Goal: Task Accomplishment & Management: Manage account settings

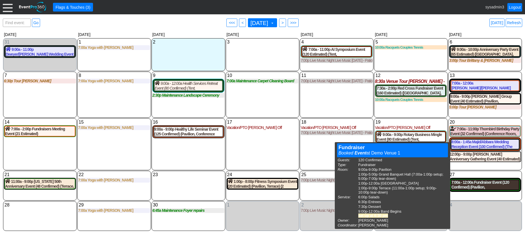
click at [479, 184] on div "7:00a - 12:00a Fundraiser Event (120 Confirmed) (Pavilion, Grand Banquet Hall, …" at bounding box center [486, 185] width 68 height 10
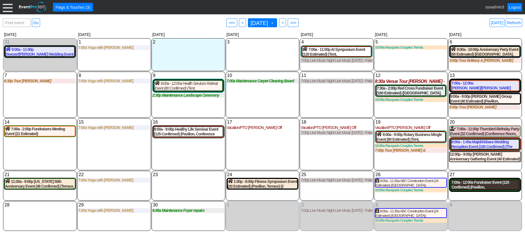
click at [486, 186] on div "7:00a - 12:00a Fundraiser Event (120 Confirmed) (Pavilion, Grand Banquet Hall, …" at bounding box center [486, 185] width 68 height 10
click at [285, 22] on span ">" at bounding box center [283, 23] width 4 height 6
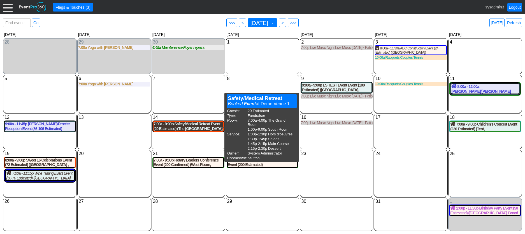
click at [201, 130] on div "7:00a - 9:00p Safety/Medical Retreat Event (20 Estimated) (The Grand Room, Sout…" at bounding box center [189, 126] width 70 height 10
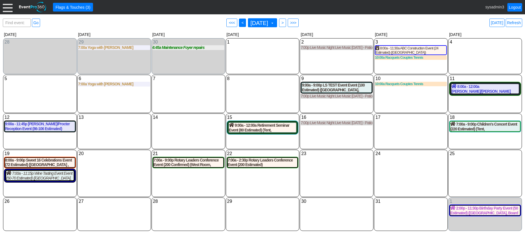
click at [241, 22] on span "<" at bounding box center [243, 23] width 4 height 6
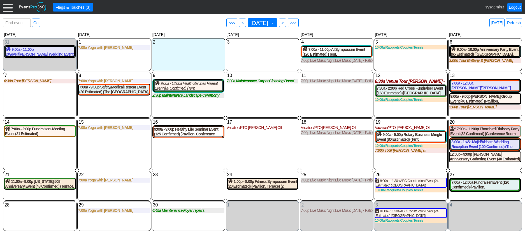
click at [257, 103] on div "10 Wednesday 7:00a Maintenance Carpet Cleaning Board Rooms Carpet Cleaning Boar…" at bounding box center [263, 95] width 74 height 46
click at [516, 20] on link "Refresh" at bounding box center [514, 23] width 17 height 8
click at [478, 124] on div "20 Saturday" at bounding box center [485, 122] width 72 height 6
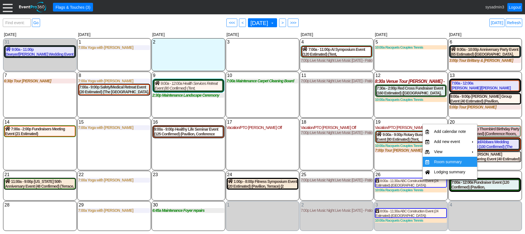
click at [444, 160] on td "Room summary" at bounding box center [450, 161] width 36 height 10
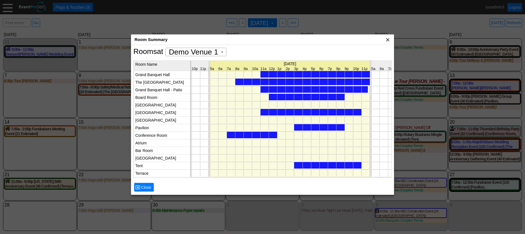
click at [388, 38] on span "x" at bounding box center [388, 40] width 6 height 6
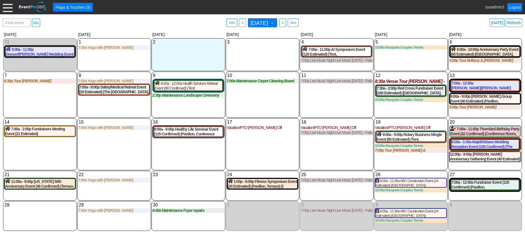
click at [11, 7] on div at bounding box center [8, 7] width 10 height 10
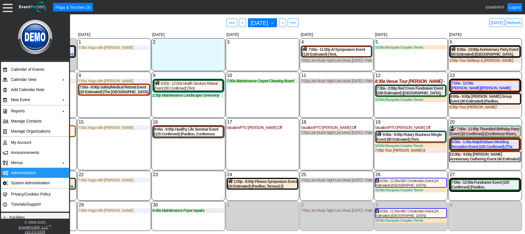
click at [23, 171] on td "Administration" at bounding box center [34, 172] width 50 height 10
click at [254, 101] on div "10 Wednesday 7:00a Maintenance Carpet Cleaning Board Rooms Carpet Cleaning Boar…" at bounding box center [263, 95] width 74 height 46
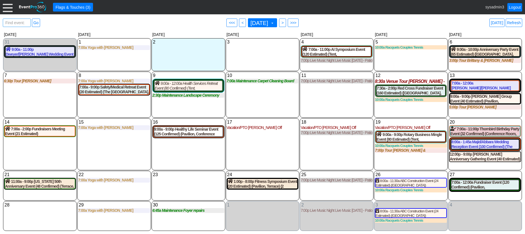
click at [18, 23] on span "Find event: enter title" at bounding box center [16, 25] width 25 height 13
click at [15, 20] on span "Find event: enter title" at bounding box center [16, 25] width 25 height 13
type input "red cr"
click at [39, 23] on link "Go" at bounding box center [36, 23] width 8 height 8
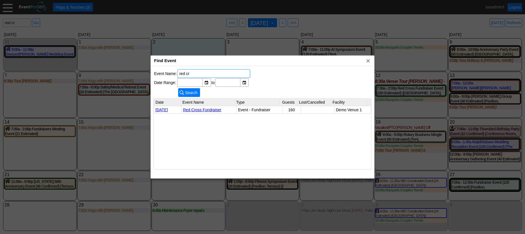
drag, startPoint x: 195, startPoint y: 73, endPoint x: 159, endPoint y: 71, distance: 35.7
click at [159, 71] on tr "Event Name: red cr" at bounding box center [202, 73] width 96 height 8
click at [370, 62] on span "x" at bounding box center [369, 61] width 6 height 6
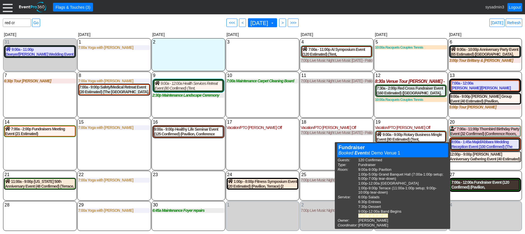
click at [481, 184] on div "7:00a - 12:00a Fundraiser Event (120 Confirmed) (Pavilion, Grand Banquet Hall, …" at bounding box center [486, 185] width 68 height 10
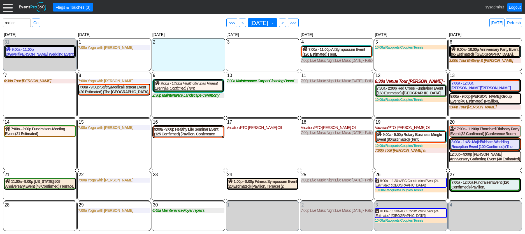
click at [257, 109] on div "10 Wednesday 7:00a Maintenance Carpet Cleaning Board Rooms Carpet Cleaning Boar…" at bounding box center [263, 95] width 74 height 46
click at [19, 24] on input "red cr" at bounding box center [17, 23] width 24 height 8
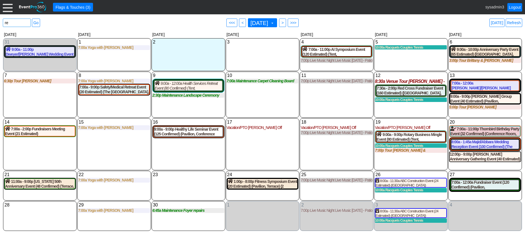
type input "r"
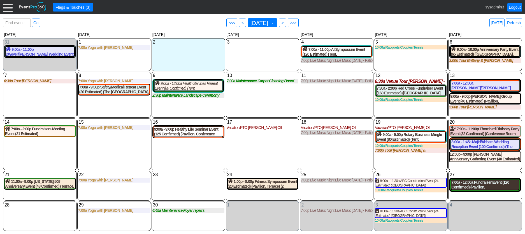
click at [480, 185] on div "7:00a - 12:00a Fundraiser Event (120 Confirmed) (Pavilion, Grand Banquet Hall, …" at bounding box center [486, 185] width 68 height 10
click at [21, 19] on span "Find event: enter title" at bounding box center [16, 25] width 25 height 13
type input "25-646"
click at [36, 21] on link "Go" at bounding box center [36, 23] width 8 height 8
type input "25-646"
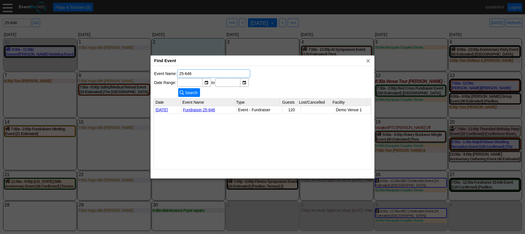
drag, startPoint x: 197, startPoint y: 72, endPoint x: 168, endPoint y: 71, distance: 28.9
click at [168, 71] on tr "Event Name: 25-646" at bounding box center [202, 73] width 96 height 8
click at [199, 107] on link "Fundraiser 25-646" at bounding box center [199, 109] width 32 height 4
click at [369, 61] on span "x" at bounding box center [369, 61] width 6 height 6
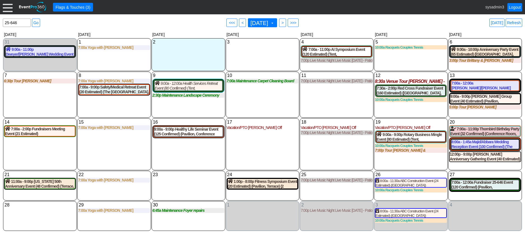
click at [7, 9] on div at bounding box center [8, 7] width 10 height 10
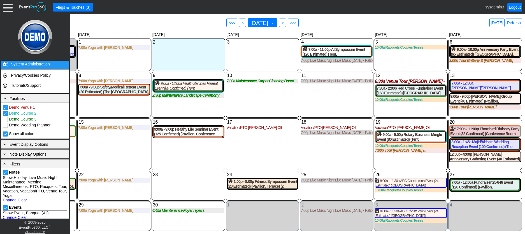
scroll to position [140, 0]
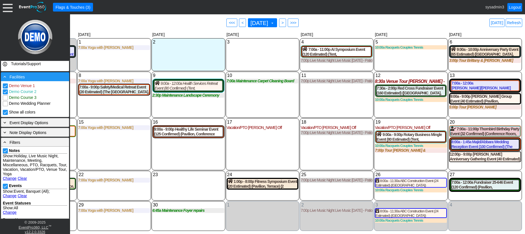
click at [40, 79] on div "- Facilities" at bounding box center [35, 76] width 66 height 6
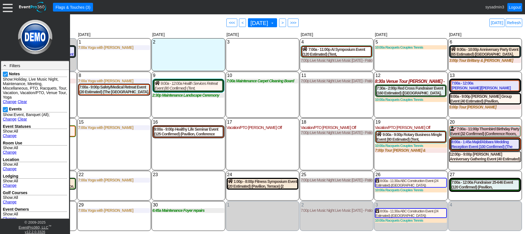
scroll to position [168, 0]
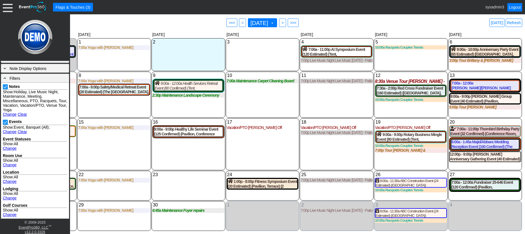
click at [11, 113] on link "Change" at bounding box center [10, 114] width 14 height 4
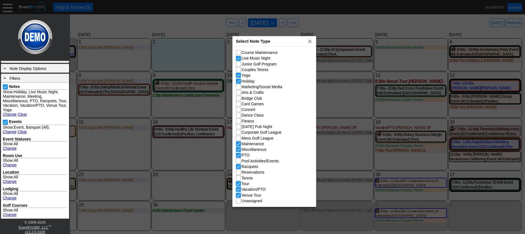
click at [288, 43] on div "Select Note Type x" at bounding box center [275, 41] width 84 height 10
click at [12, 148] on link "Change" at bounding box center [10, 148] width 14 height 4
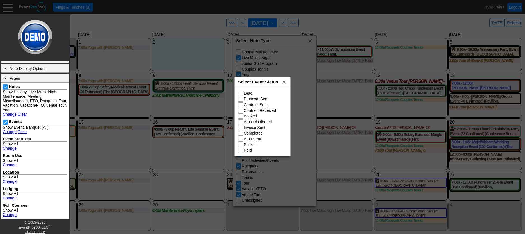
click at [11, 165] on link "Change" at bounding box center [10, 164] width 14 height 4
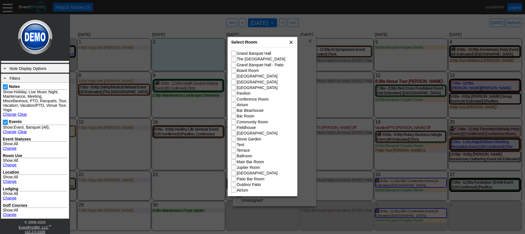
click at [291, 41] on span "x" at bounding box center [292, 42] width 6 height 6
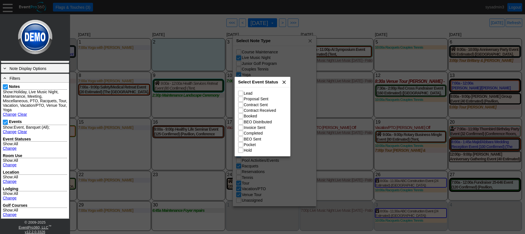
click at [286, 82] on span "x" at bounding box center [285, 82] width 6 height 6
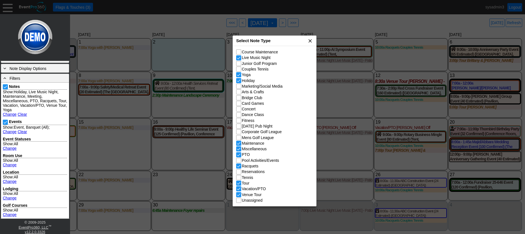
click at [311, 41] on span "x" at bounding box center [311, 41] width 6 height 6
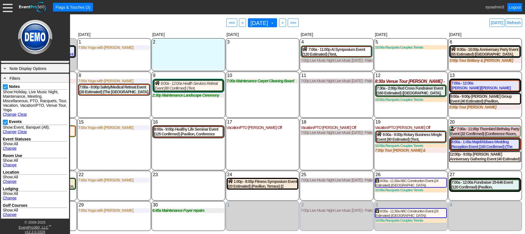
click at [97, 144] on div "15 Monday 7:00a Yoga with Ashley with Ashley at Demo Venue 1 Type: Yoga Time: 7…" at bounding box center [114, 144] width 74 height 52
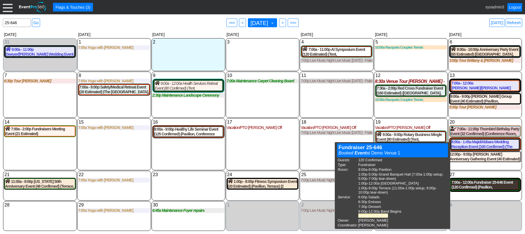
click at [484, 184] on div "7:00a - 12:00a Fundraiser 25-646 Event (120 Confirmed) (Pavilion, Grand Banquet…" at bounding box center [486, 185] width 68 height 10
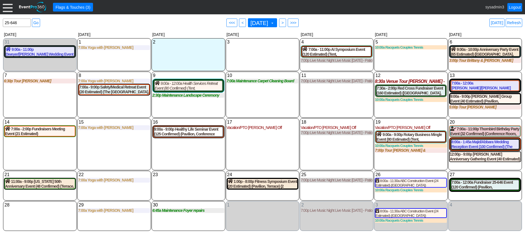
click at [10, 5] on div at bounding box center [8, 7] width 10 height 10
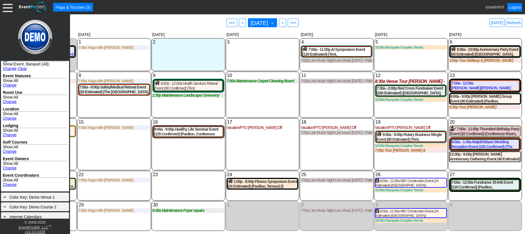
scroll to position [235, 0]
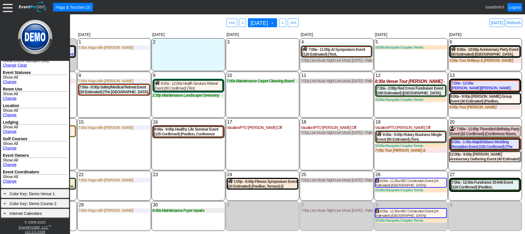
click at [12, 181] on link "Change" at bounding box center [10, 181] width 14 height 4
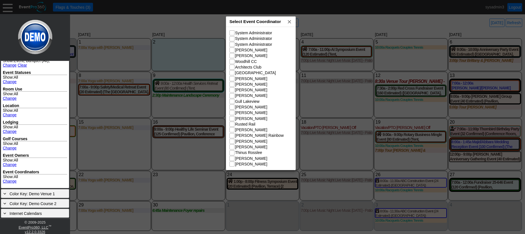
click at [274, 20] on span "Select Event Coordinator" at bounding box center [256, 21] width 52 height 5
click at [234, 77] on input "[PERSON_NAME]" at bounding box center [233, 78] width 6 height 6
checkbox input "true"
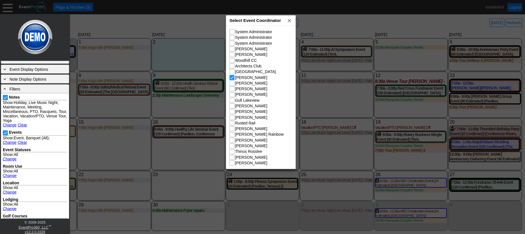
scroll to position [156, 0]
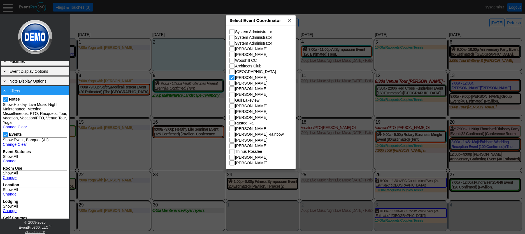
click at [46, 91] on div "- Filters" at bounding box center [35, 90] width 66 height 6
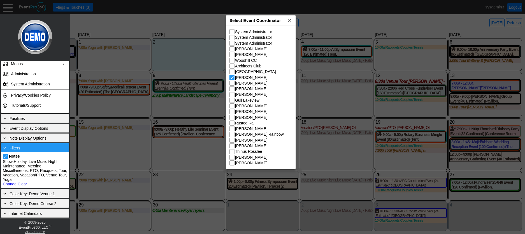
scroll to position [63, 0]
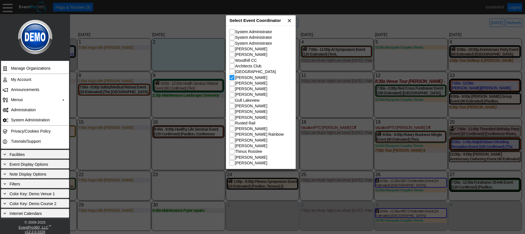
click at [290, 20] on span "x" at bounding box center [290, 21] width 6 height 6
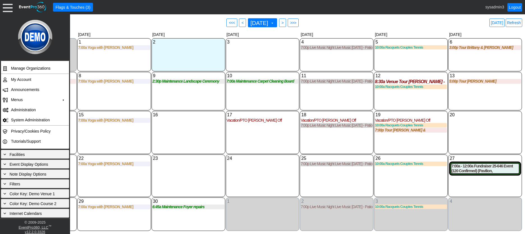
click at [176, 141] on div "16 Tuesday" at bounding box center [189, 132] width 74 height 43
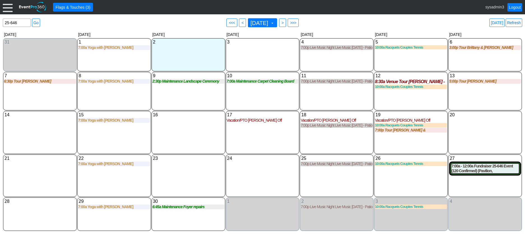
click at [5, 6] on div at bounding box center [8, 7] width 10 height 10
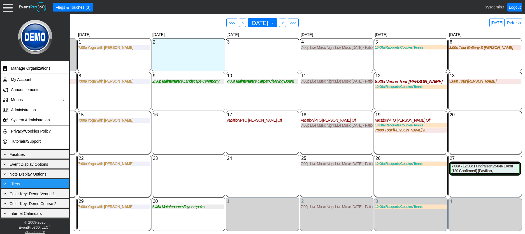
click at [20, 183] on span "Filters" at bounding box center [15, 183] width 11 height 4
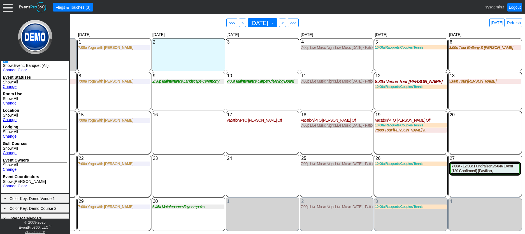
scroll to position [231, 0]
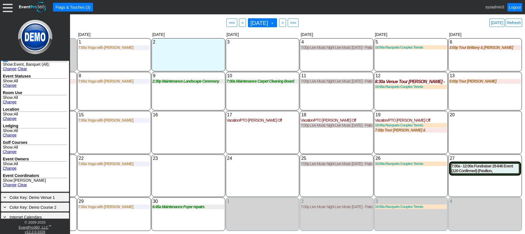
click at [22, 184] on link "Clear" at bounding box center [22, 184] width 9 height 4
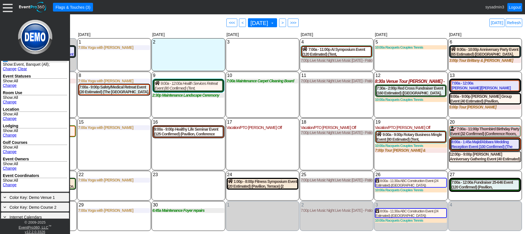
click at [173, 151] on div "16 Tuesday 9:00a - 9:00p Healthy Life Seminar Event (125 Confirmed) (Pavilion, …" at bounding box center [189, 144] width 74 height 52
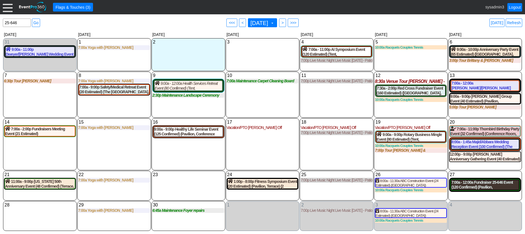
click at [485, 187] on div "7:00a - 12:00a Fundraiser 25-646 Event (120 Confirmed) (Pavilion, Grand Banquet…" at bounding box center [486, 185] width 68 height 10
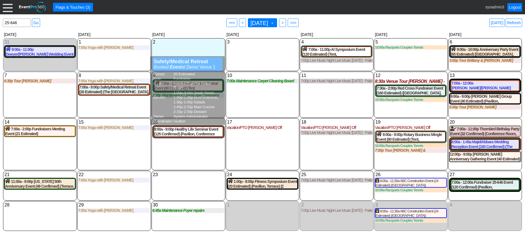
click at [252, 93] on div "10 Wednesday 7:00a Maintenance Carpet Cleaning Board Rooms Carpet Cleaning Boar…" at bounding box center [263, 95] width 74 height 46
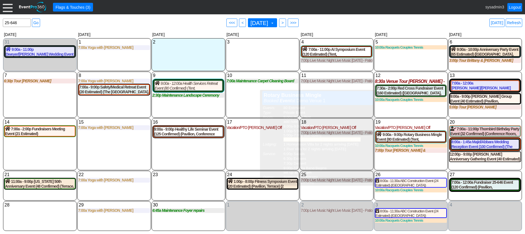
click at [109, 146] on div "15 Monday 7:00a Yoga with Ashley with Ashley at Demo Venue 1 Type: Yoga Time: 7…" at bounding box center [114, 144] width 74 height 52
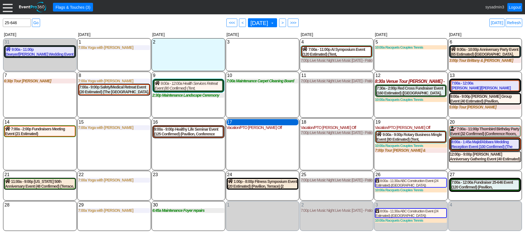
click at [257, 122] on div "17 Wednesday" at bounding box center [263, 122] width 72 height 6
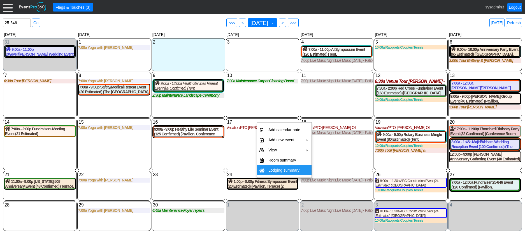
click at [352, 158] on div "18 Thursday Vacation/PTO Alisha Off Alisha Off at Demo Venue 1 Type: Vacation/P…" at bounding box center [337, 144] width 74 height 52
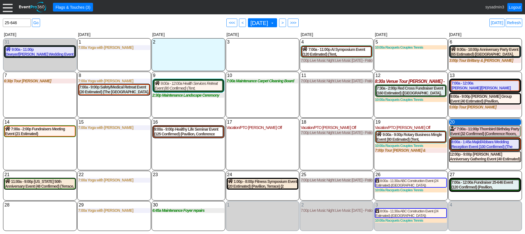
click at [465, 123] on div "20 Saturday" at bounding box center [485, 122] width 72 height 6
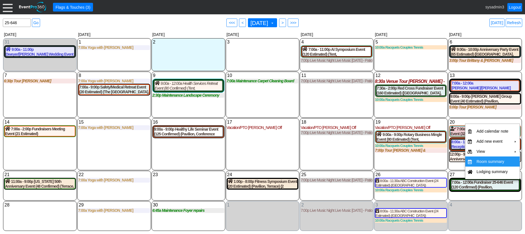
click at [481, 161] on td "Room summary" at bounding box center [493, 161] width 36 height 10
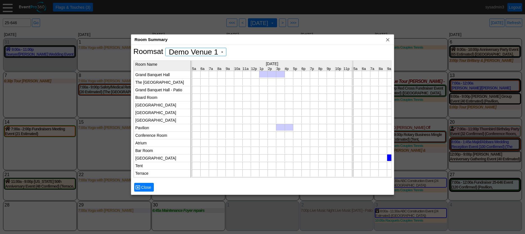
scroll to position [0, 3051]
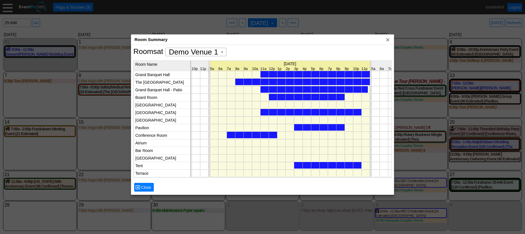
click at [301, 82] on div at bounding box center [303, 82] width 135 height 6
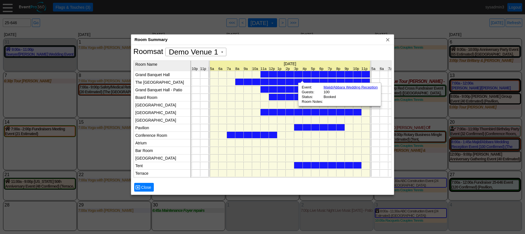
click at [290, 89] on div at bounding box center [314, 89] width 107 height 6
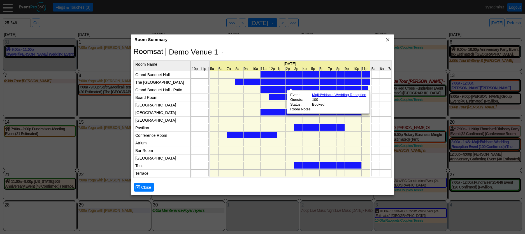
click at [265, 133] on div at bounding box center [252, 135] width 50 height 6
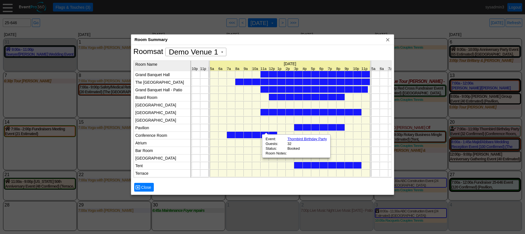
scroll to position [0, 3087]
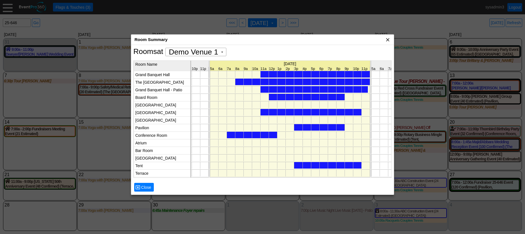
click at [389, 40] on span "x" at bounding box center [388, 40] width 6 height 6
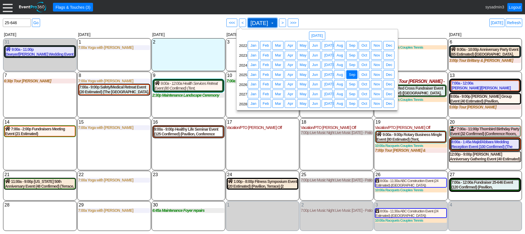
click at [266, 24] on span "September 2025" at bounding box center [260, 23] width 20 height 6
click at [316, 84] on span "Jun" at bounding box center [315, 84] width 8 height 6
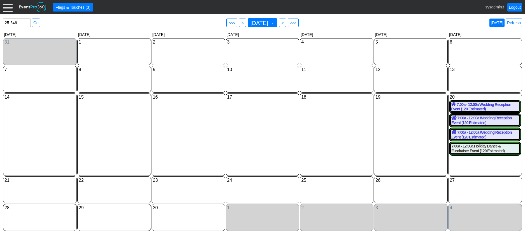
click at [500, 22] on link "Today" at bounding box center [497, 23] width 15 height 8
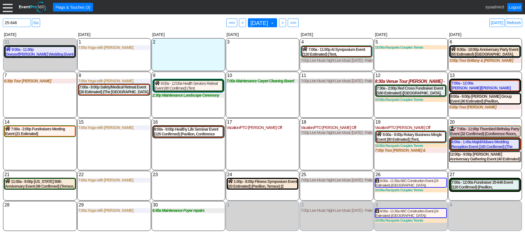
drag, startPoint x: 24, startPoint y: 22, endPoint x: -8, endPoint y: 22, distance: 31.7
click at [0, 22] on html "Calendar of Events + Calendar View + Add Calendar Note + New Event + Reports + …" at bounding box center [262, 117] width 525 height 234
click at [157, 26] on div "Find event: enter title Go ● <<< ● < September 2025 ▼ ● > ● >>> Today Refresh" at bounding box center [263, 22] width 520 height 11
click at [322, 93] on div "11 Thursday 7:00p Live Music Night Live Music Thursday - Patio Room Live Music …" at bounding box center [337, 95] width 74 height 46
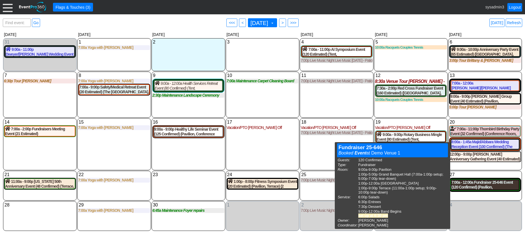
click at [482, 184] on div "7:00a - 12:00a Fundraiser 25-646 Event (120 Confirmed) (Pavilion, Grand Banquet…" at bounding box center [486, 185] width 68 height 10
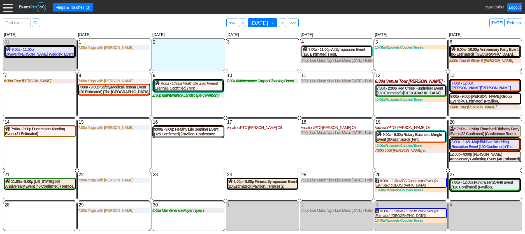
click at [273, 102] on div "10 Wednesday 7:00a Maintenance Carpet Cleaning Board Rooms Carpet Cleaning Boar…" at bounding box center [263, 95] width 74 height 46
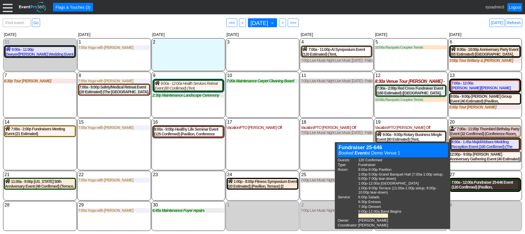
click at [480, 184] on div "7:00a - 12:00a Fundraiser 25-646 Event (120 Confirmed) (Pavilion, Grand Banquet…" at bounding box center [486, 185] width 68 height 10
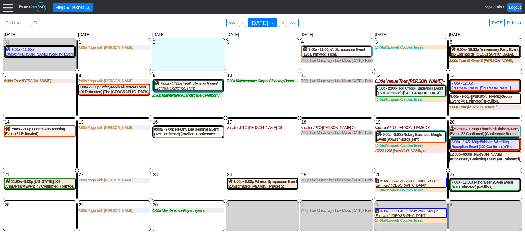
click at [9, 8] on div at bounding box center [8, 7] width 10 height 10
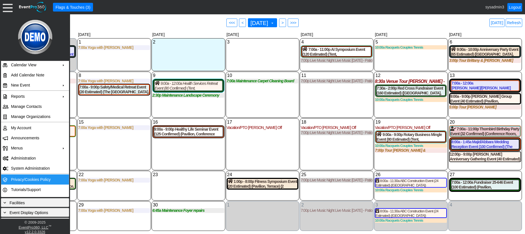
scroll to position [0, 0]
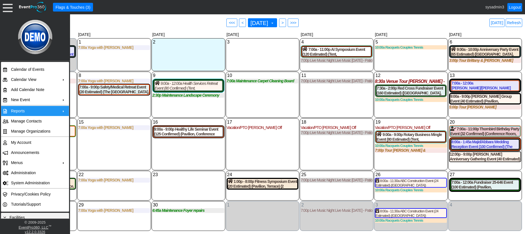
click at [27, 107] on td "Reports" at bounding box center [34, 111] width 50 height 10
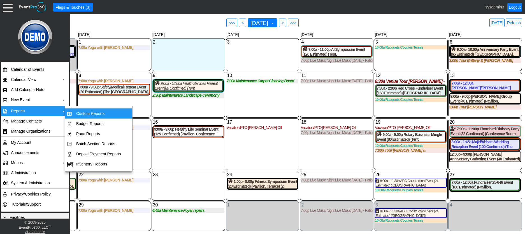
click at [88, 113] on td "Custom Reports" at bounding box center [98, 113] width 49 height 10
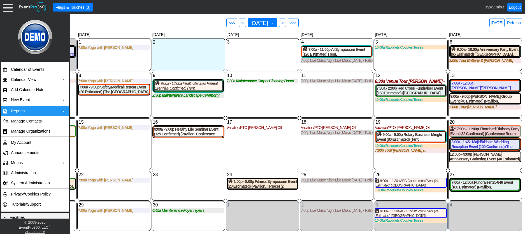
click at [259, 105] on div "10 Wednesday 7:00a Maintenance Carpet Cleaning Board Rooms Carpet Cleaning Boar…" at bounding box center [263, 95] width 74 height 46
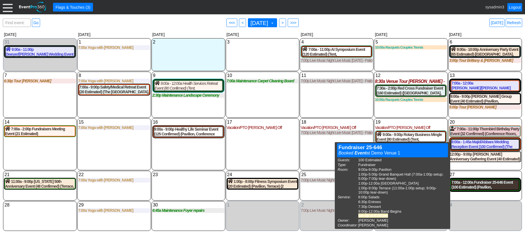
click at [486, 189] on div "7:00a - 12:00a Fundraiser 25-646 Event (100 Estimated) (Pavilion, Grand Banquet…" at bounding box center [486, 185] width 68 height 10
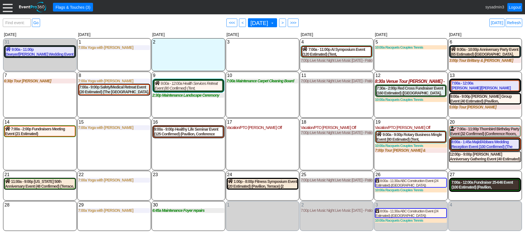
click at [478, 183] on div "7:00a - 12:00a Fundraiser 25-646 Event (100 Estimated) (Pavilion, Grand Banquet…" at bounding box center [486, 185] width 68 height 10
click at [491, 183] on div "7:00a - 12:00a Fundraiser 25-646 Event (100 Estimated) (Pavilion, Grand Banquet…" at bounding box center [486, 185] width 68 height 10
click at [285, 23] on span ">" at bounding box center [283, 23] width 4 height 6
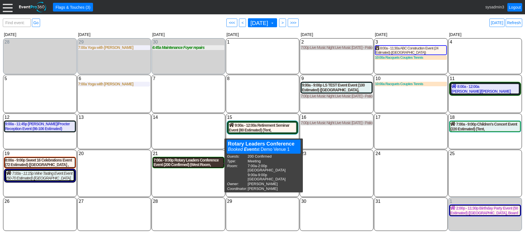
click at [188, 161] on div "7:00a - 9:00p Rotary Leaders Conference Event (200 Confirmed) (West Room, Grand…" at bounding box center [189, 163] width 70 height 10
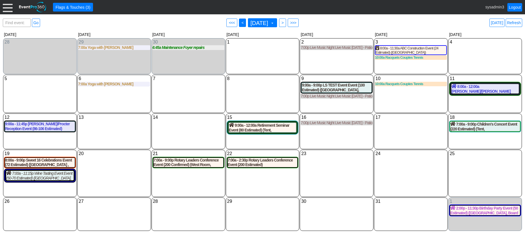
click at [241, 24] on span "<" at bounding box center [243, 23] width 4 height 6
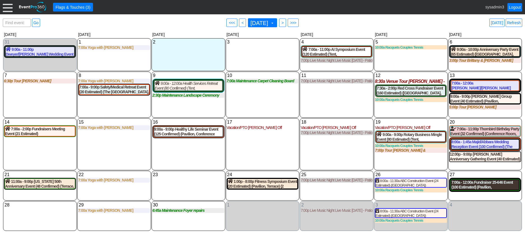
click at [472, 183] on div "7:00a - 12:00a Fundraiser 25-646 Event (100 Estimated) (Pavilion, Grand Banquet…" at bounding box center [486, 185] width 68 height 10
click at [477, 187] on div "7:00a - 12:00a Fundraiser 25-646 Event (100 Estimated) (Pavilion, Grand Banquet…" at bounding box center [486, 185] width 68 height 10
click at [241, 24] on span "<" at bounding box center [243, 23] width 4 height 6
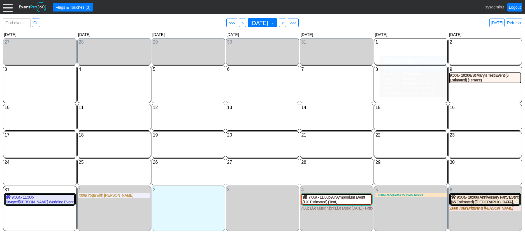
click at [331, 81] on div "7 Thursday" at bounding box center [337, 84] width 74 height 38
click at [268, 71] on div "6 Wednesday" at bounding box center [263, 69] width 72 height 6
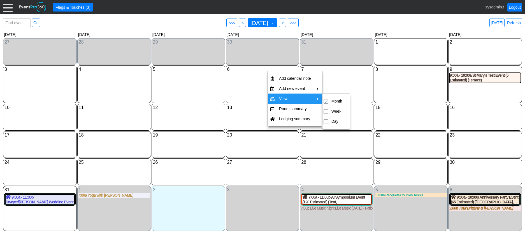
click at [254, 92] on div "6 Wednesday" at bounding box center [263, 84] width 74 height 38
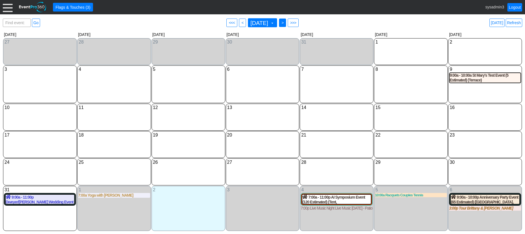
click at [285, 24] on span ">" at bounding box center [283, 23] width 4 height 6
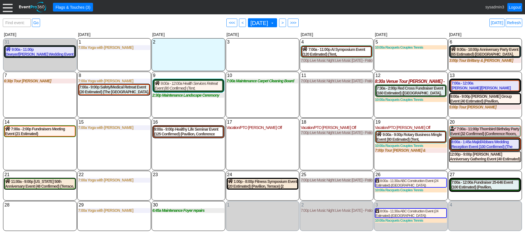
click at [317, 95] on div "11 Thursday 7:00p Live Music Night Live Music Thursday - Patio Room Live Music …" at bounding box center [337, 95] width 74 height 46
click at [478, 187] on div "7:00a - 12:00a Fundraiser 25-646 Event (100 Estimated) (Pavilion, Grand Banquet…" at bounding box center [486, 185] width 68 height 10
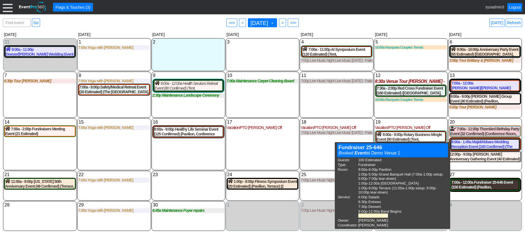
click at [477, 187] on div "7:00a - 12:00a Fundraiser 25-646 Event (100 Estimated) (Pavilion, Grand Banquet…" at bounding box center [486, 185] width 68 height 10
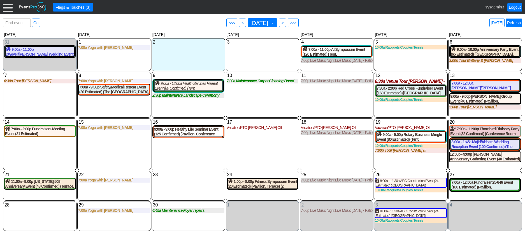
click at [511, 23] on link "Refresh" at bounding box center [514, 23] width 17 height 8
click at [516, 26] on link "Refresh" at bounding box center [514, 23] width 17 height 8
click at [9, 8] on div at bounding box center [8, 7] width 10 height 10
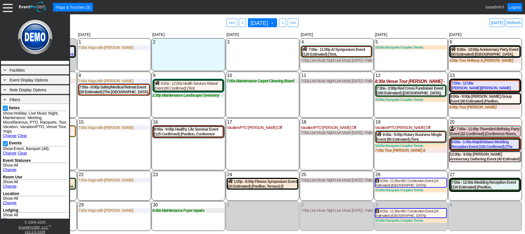
scroll to position [168, 0]
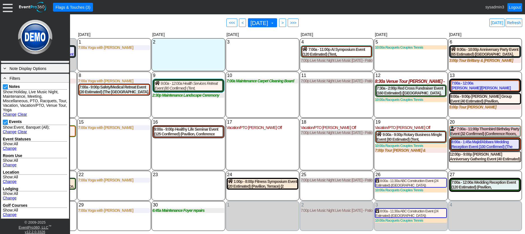
click at [21, 132] on link "Clear" at bounding box center [22, 131] width 9 height 4
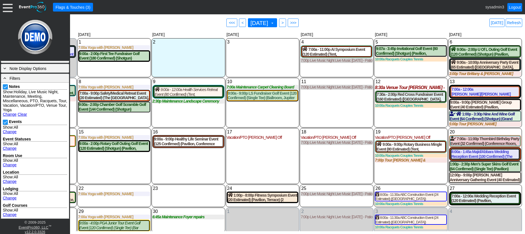
click at [314, 125] on div "11 Thursday 7:00p Live Music Night Live Music Thursday - Patio Room Live Music …" at bounding box center [337, 103] width 74 height 50
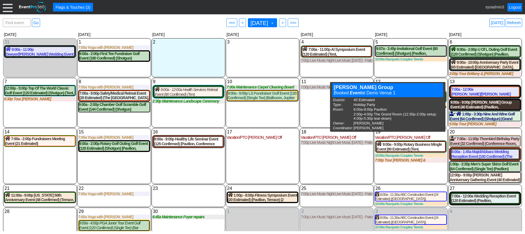
click at [470, 104] on div "9:00a - 9:00p Sheridan Charity Group Event (40 Estimated) (Pavilion, The Grand …" at bounding box center [486, 105] width 70 height 10
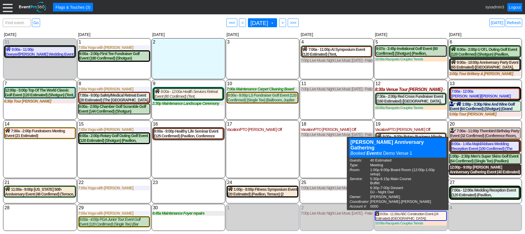
click at [468, 169] on div "12:00p - 9:00p Jackson Anniversary Gathering Event (40 Estimated) (Board Room)" at bounding box center [485, 170] width 71 height 10
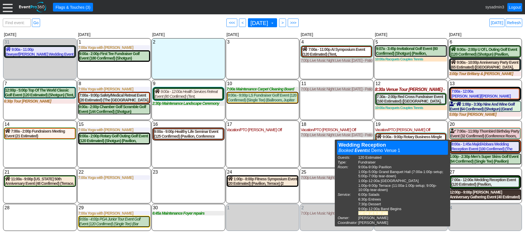
click at [483, 195] on div "12:00p - 9:00p Jackson Anniversary Gathering Event (40 Estimated) (Board Room)" at bounding box center [485, 195] width 71 height 10
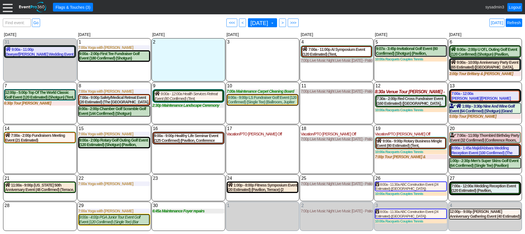
click at [514, 20] on link "Refresh" at bounding box center [514, 23] width 17 height 8
click at [465, 190] on div "7:00a - 12:00a Wedding Reception Event (120 Estimated) (Pavilion, Grand Banquet…" at bounding box center [486, 188] width 68 height 10
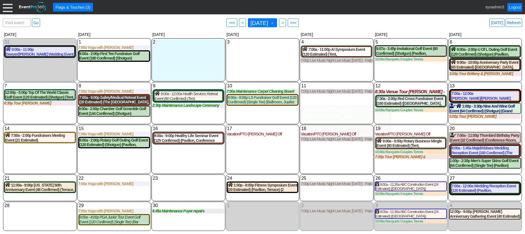
click at [123, 100] on div "7:00a - 9:00p Safety/Medical Retreat Event (20 Estimated) (The Grand Room, Sout…" at bounding box center [114, 100] width 70 height 10
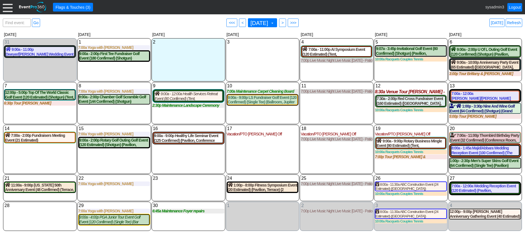
click at [8, 9] on div at bounding box center [8, 7] width 10 height 10
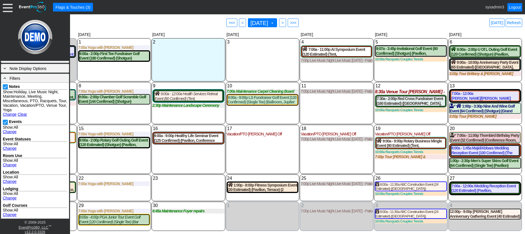
click at [9, 113] on link "Change" at bounding box center [10, 114] width 14 height 4
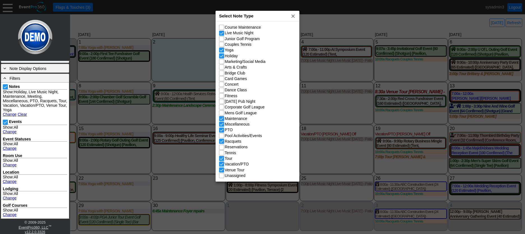
click at [259, 16] on div "Select Note Type x" at bounding box center [258, 16] width 84 height 10
click at [223, 26] on input "Course Maintenance" at bounding box center [223, 28] width 6 height 6
checkbox input "true"
click at [221, 39] on input "Junior Golf Program" at bounding box center [223, 39] width 6 height 6
checkbox input "true"
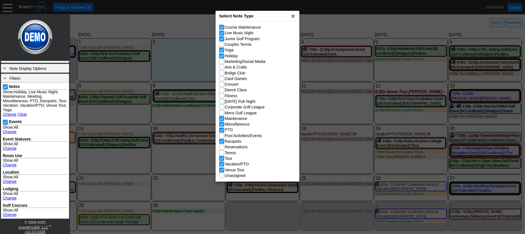
click at [292, 16] on span "x" at bounding box center [293, 16] width 6 height 6
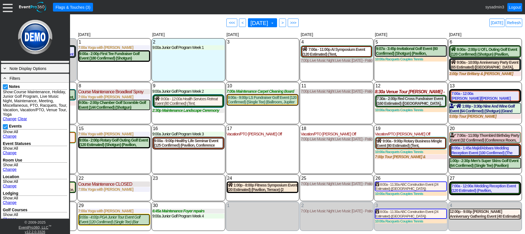
click at [333, 101] on div "11 Thursday 7:00p Live Music Night Live Music Thursday - Patio Room Live Music …" at bounding box center [337, 103] width 74 height 42
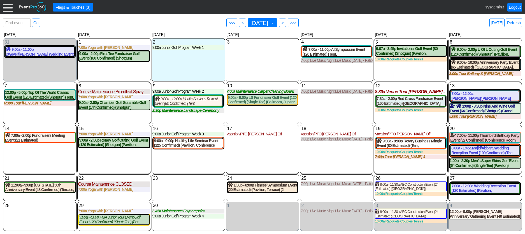
click at [8, 8] on div at bounding box center [8, 7] width 10 height 10
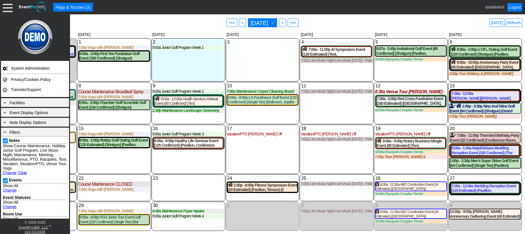
scroll to position [112, 0]
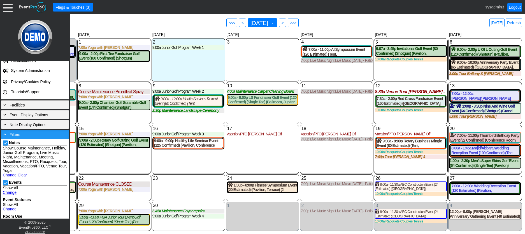
click at [28, 134] on div "- Filters" at bounding box center [35, 134] width 66 height 6
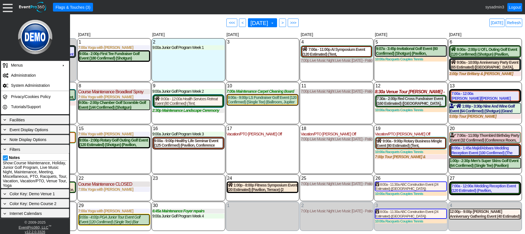
scroll to position [63, 0]
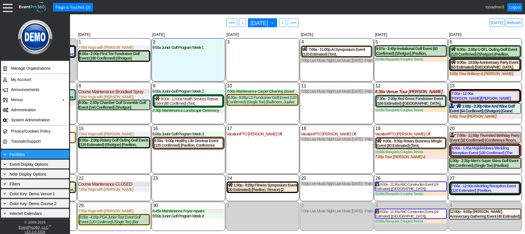
click at [32, 152] on div "+ Facilities" at bounding box center [35, 154] width 66 height 6
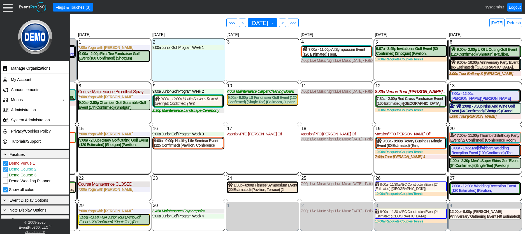
click at [8, 170] on input "Demo Course 2" at bounding box center [6, 170] width 6 height 6
checkbox input "false"
click at [288, 113] on div "10 Wednesday 7:00a Maintenance Carpet Cleaning Board Rooms Carpet Cleaning Boar…" at bounding box center [263, 103] width 74 height 42
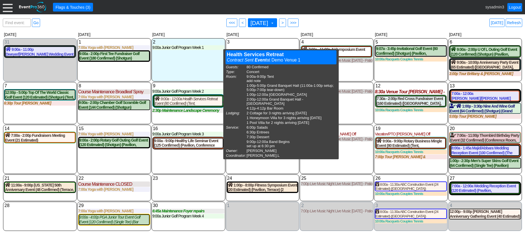
click at [354, 113] on div "11 Thursday 7:00p Live Music Night Live Music Thursday - Patio Room Live Music …" at bounding box center [337, 103] width 74 height 42
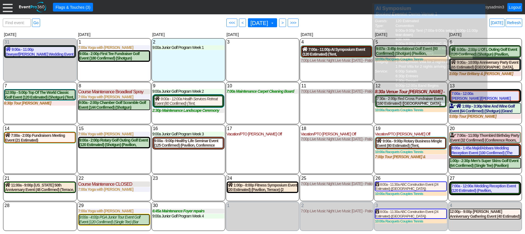
click at [338, 52] on div "7:00a - 11:00p AI Symposium Event (120 Estimated) (Tent, South Room , Grand Ban…" at bounding box center [337, 52] width 69 height 10
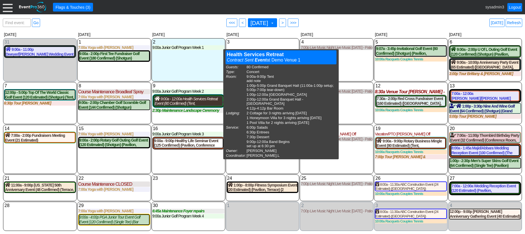
click at [195, 99] on div "9:00a - 12:00a Health Services Retreat Event (80 Confirmed) (Tent, Grand Banque…" at bounding box center [189, 101] width 68 height 10
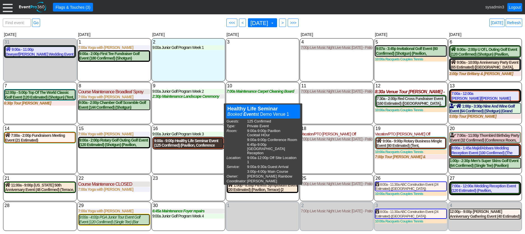
click at [197, 143] on div "9:00a - 9:00p Healthy Life Seminar Event (125 Confirmed) (Pavilion, Conference …" at bounding box center [188, 143] width 69 height 10
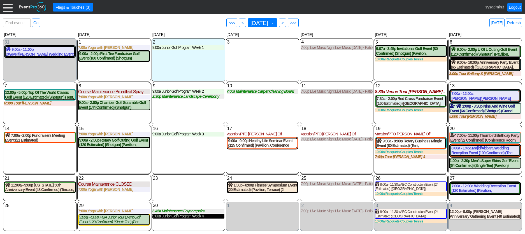
click at [198, 218] on div "9:00a Junior Golf Program Week 4" at bounding box center [189, 215] width 72 height 5
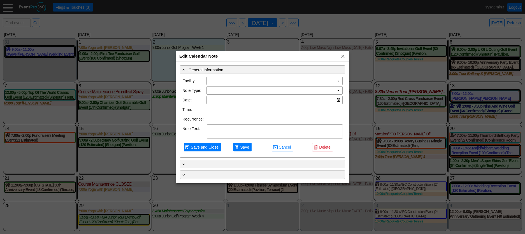
type input "Demo Venue 1"
type input "9/30/2025"
type textarea "Week 4"
type input "Junior Golf Program"
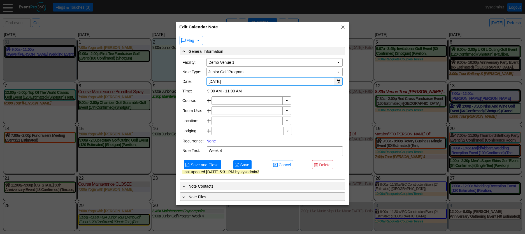
click at [337, 81] on div "▼" at bounding box center [338, 81] width 8 height 8
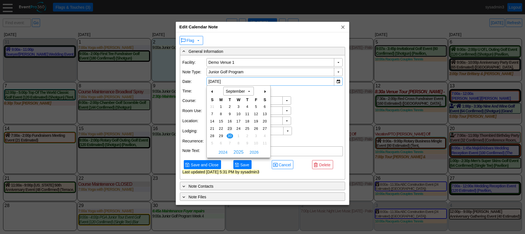
click at [230, 127] on span "23" at bounding box center [230, 128] width 6 height 5
type input "9/23/2025"
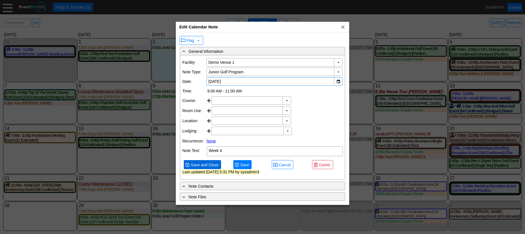
click at [211, 167] on span "Save and Close" at bounding box center [205, 165] width 30 height 6
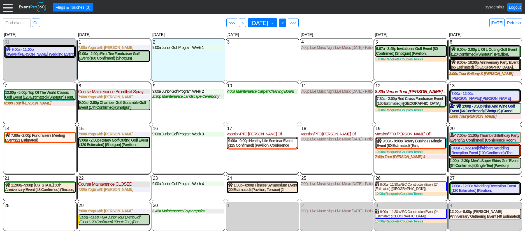
click at [285, 22] on span ">" at bounding box center [283, 23] width 4 height 6
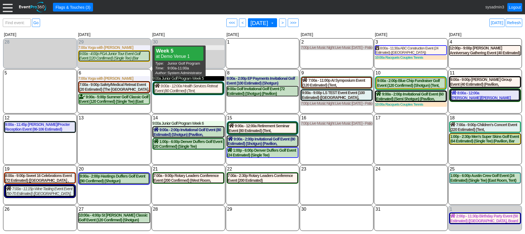
click at [202, 80] on div "9:00a Junior Golf Program Week 5" at bounding box center [189, 78] width 72 height 5
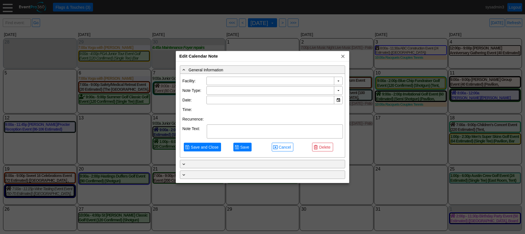
type input "Demo Venue 1"
type input "10/7/2025"
type textarea "Week 5"
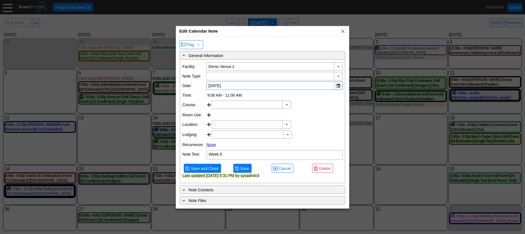
click at [337, 84] on div "▼" at bounding box center [338, 86] width 8 height 8
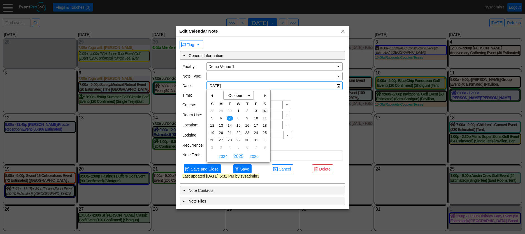
type input "Junior Golf Program"
click at [228, 109] on td "30" at bounding box center [230, 110] width 9 height 7
type input "9/30/2025"
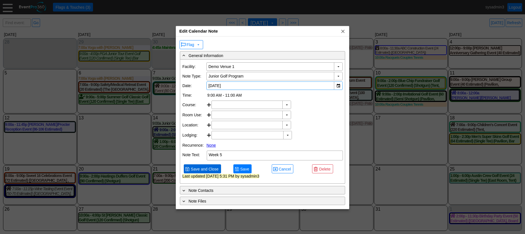
click at [204, 172] on span "Save and Close" at bounding box center [205, 169] width 30 height 6
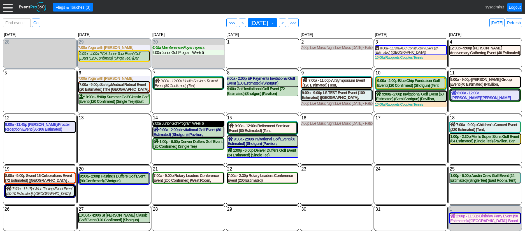
click at [193, 124] on div "9:00a Junior Golf Program Week 6" at bounding box center [189, 123] width 72 height 5
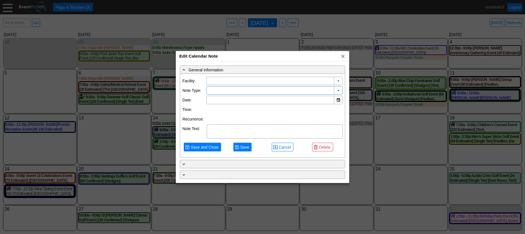
type input "Demo Venue 1"
type input "10/14/2025"
type textarea "Week 6"
type input "Junior Golf Program"
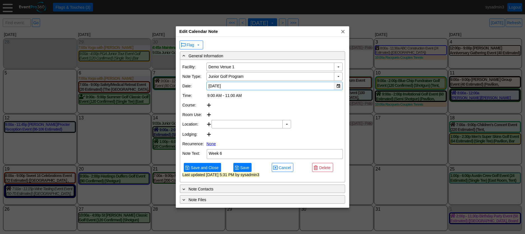
click at [338, 85] on div "▼" at bounding box center [338, 86] width 8 height 8
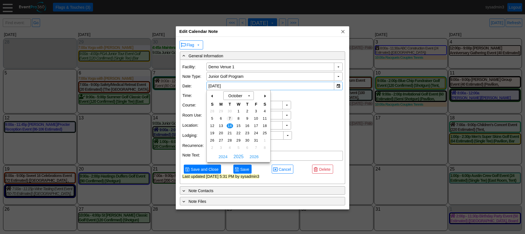
click at [230, 116] on span "7" at bounding box center [230, 118] width 6 height 5
type input "10/7/2025"
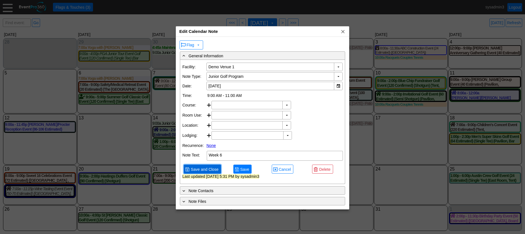
click at [203, 172] on span "Save and Close" at bounding box center [205, 169] width 30 height 6
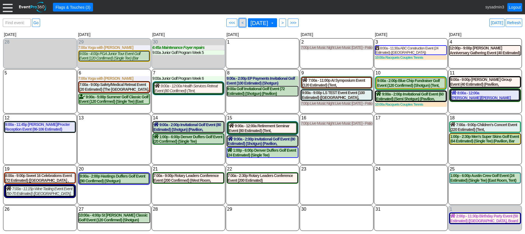
click at [241, 22] on span "<" at bounding box center [243, 23] width 4 height 6
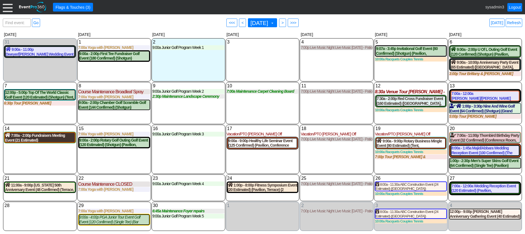
click at [50, 137] on div "7:00a - 2:00p Fundraisers Meeting Event (21 Estimated) (West Room, South Room )…" at bounding box center [40, 138] width 70 height 10
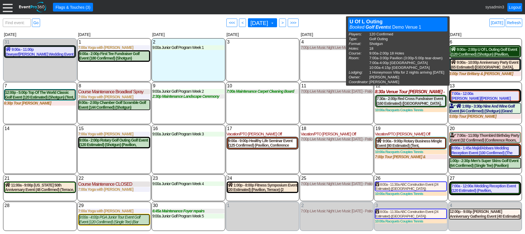
click at [471, 52] on div "9:00a - 2:00p U Of L Outing Golf Event (120 Confirmed) (Shotgun) (Pavilion, Wes…" at bounding box center [485, 52] width 69 height 10
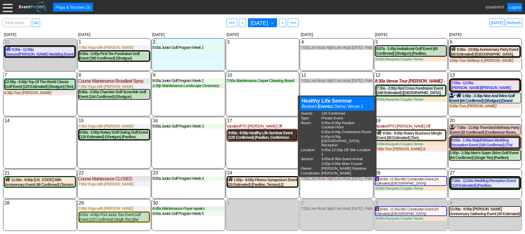
click at [284, 137] on div "9:00a - 9:00p Healthy Life Seminar Event (125 Confirmed) (Pavilion, Conference …" at bounding box center [263, 135] width 69 height 10
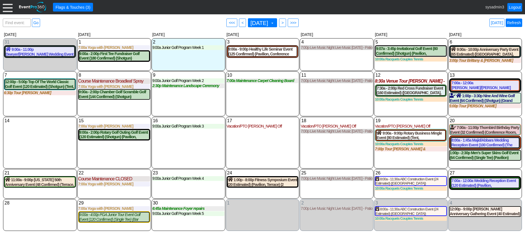
click at [517, 24] on link "Refresh" at bounding box center [514, 23] width 17 height 8
click at [320, 106] on div "11 Thursday 7:00p Live Music Night Live Music Thursday - Patio Room Live Music …" at bounding box center [337, 93] width 74 height 45
click at [512, 24] on link "Refresh" at bounding box center [514, 23] width 17 height 8
click at [516, 8] on link "Logout" at bounding box center [515, 7] width 15 height 8
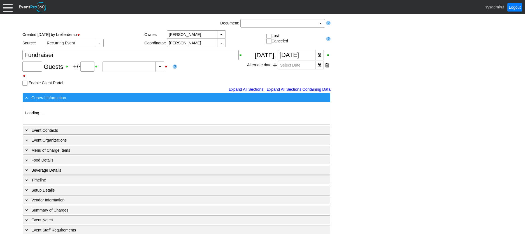
type input "120"
type input "Confirmed"
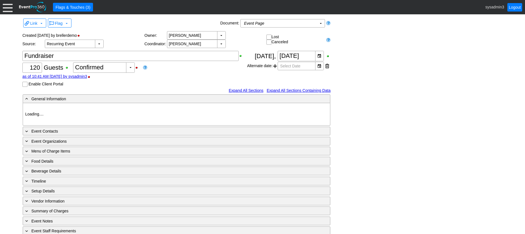
type input "Demo Venue 1"
type input "Fundraiser"
type input "https://eventpro360.com/"
type input "675609"
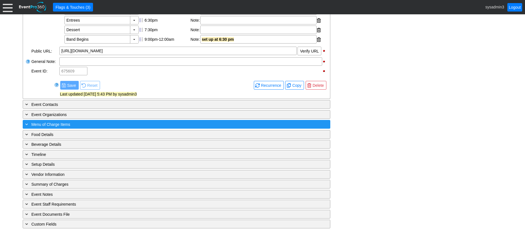
click at [121, 125] on div "+ Menu of Charge Items" at bounding box center [165, 124] width 282 height 6
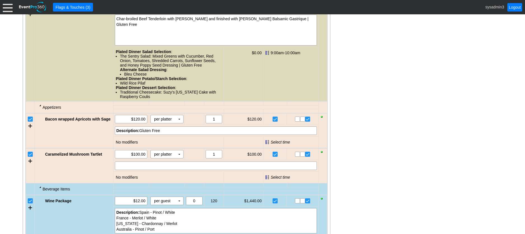
scroll to position [525, 0]
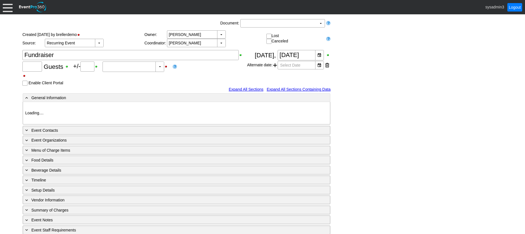
type input "120"
type input "Confirmed"
type input "Demo Venue 1"
type input "Fundraiser"
type input "https://eventpro360.com/"
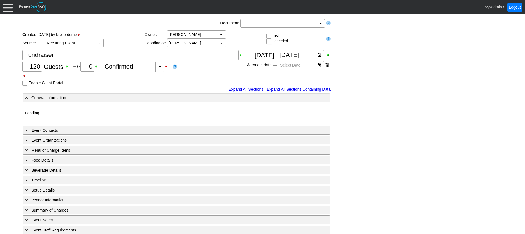
type input "675609"
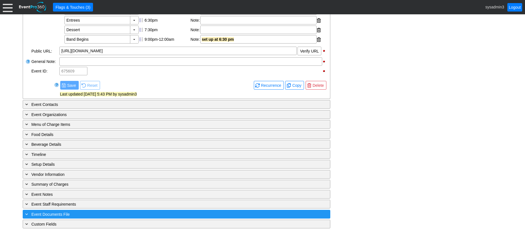
click at [117, 213] on div "+ Event Documents File" at bounding box center [165, 214] width 282 height 6
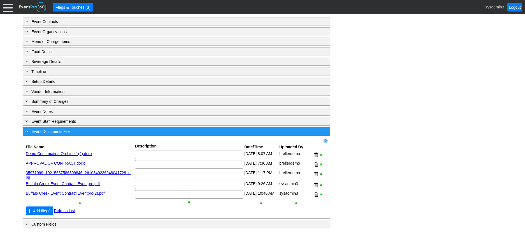
scroll to position [301, 0]
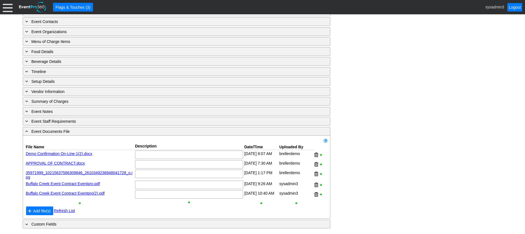
click at [314, 193] on div at bounding box center [321, 194] width 14 height 10
click at [316, 193] on div at bounding box center [317, 194] width 4 height 8
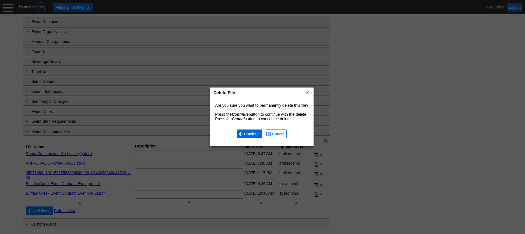
click at [250, 135] on span "Continue" at bounding box center [252, 134] width 18 height 6
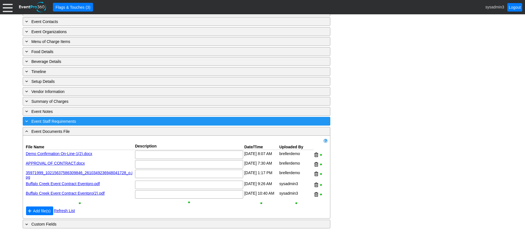
scroll to position [290, 0]
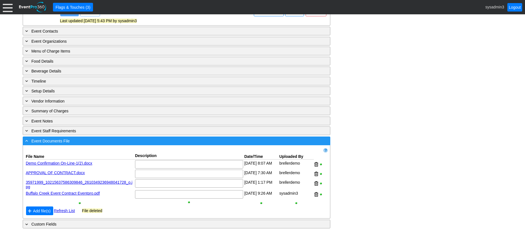
click at [168, 140] on div "- Event Documents File" at bounding box center [165, 140] width 282 height 6
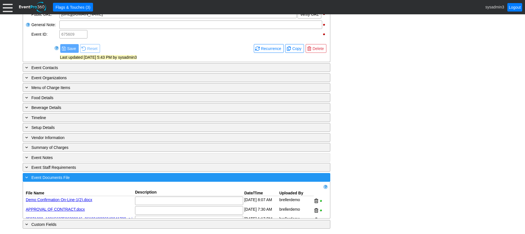
scroll to position [216, 0]
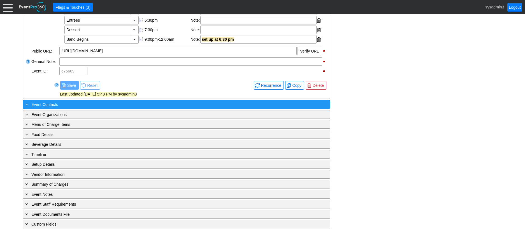
click at [149, 100] on div "+ Event Contacts ▼" at bounding box center [177, 104] width 308 height 9
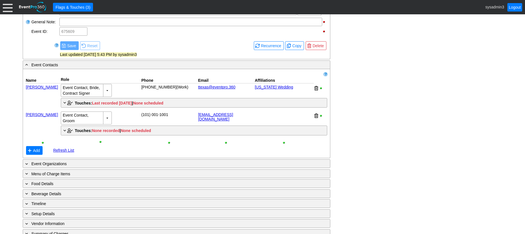
scroll to position [245, 0]
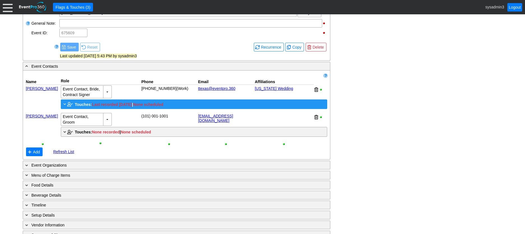
click at [84, 107] on span "Touches:" at bounding box center [83, 104] width 17 height 4
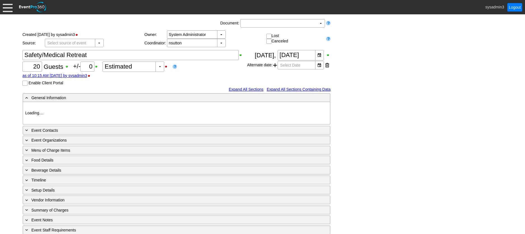
type input "Demo Venue 1"
type input "Fundraiser"
type input "770000"
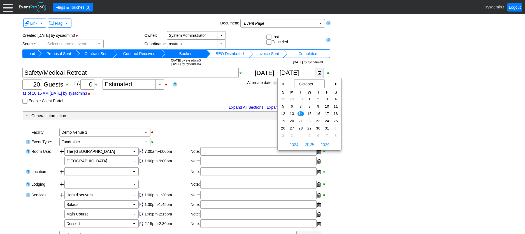
click at [319, 72] on div "▼" at bounding box center [319, 73] width 8 height 10
click at [282, 84] on div "-" at bounding box center [283, 84] width 9 height 10
click at [291, 106] on span "8" at bounding box center [292, 106] width 6 height 5
type input "9/8/2025"
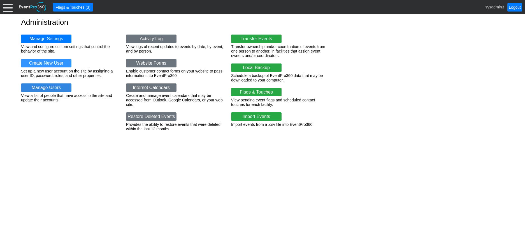
click at [50, 88] on link "Manage Users" at bounding box center [46, 87] width 50 height 8
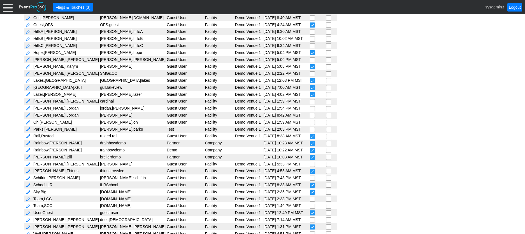
scroll to position [209, 0]
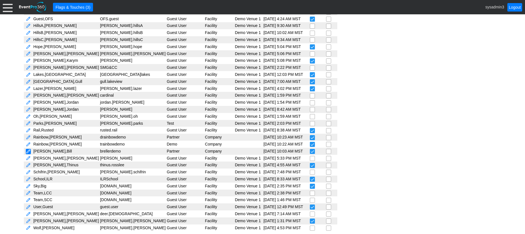
click at [29, 149] on link at bounding box center [28, 151] width 5 height 5
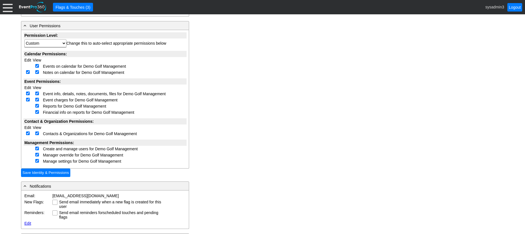
scroll to position [140, 0]
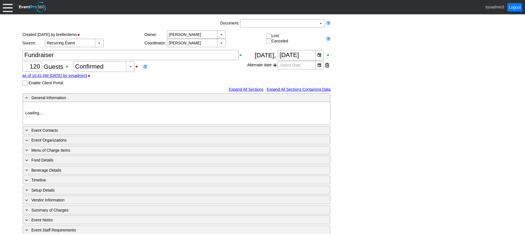
type input "Demo Venue 1"
type input "Fundraiser"
type input "[URL][DOMAIN_NAME]"
type input "675609"
type input "120"
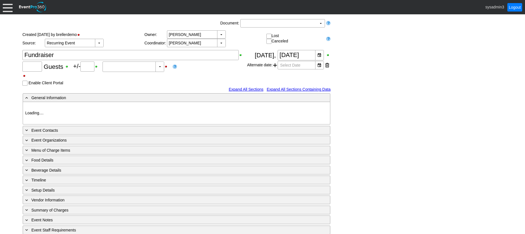
type input "Confirmed"
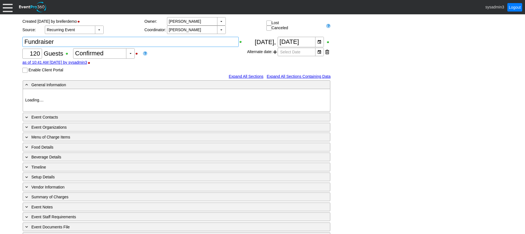
scroll to position [27, 0]
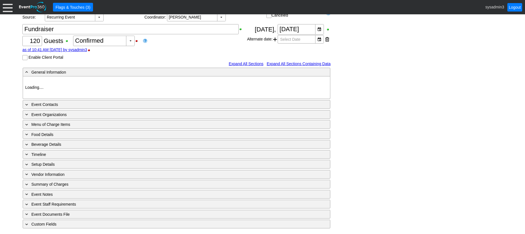
type input "Demo Venue 1"
type input "Fundraiser"
type input "[URL][DOMAIN_NAME]"
type input "675609"
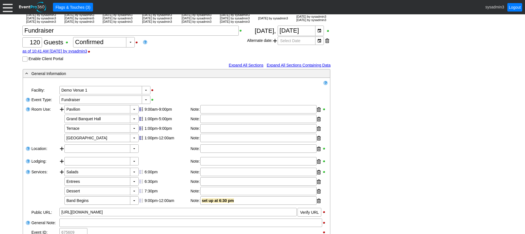
scroll to position [1, 0]
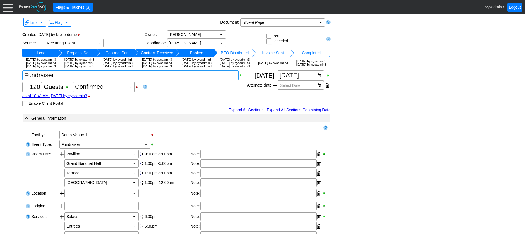
click at [61, 80] on textarea at bounding box center [130, 75] width 216 height 10
click at [80, 80] on textarea at bounding box center [130, 75] width 216 height 10
type textarea "Fundraiser 25-646"
drag, startPoint x: 357, startPoint y: 64, endPoint x: 289, endPoint y: 28, distance: 76.6
click at [355, 63] on div "Link ▼ Flag ▼ Document: Event Page Χ ▼ ● Print or PDF E-Sign ▼ Insert ▼ Save ▼ …" at bounding box center [262, 227] width 483 height 423
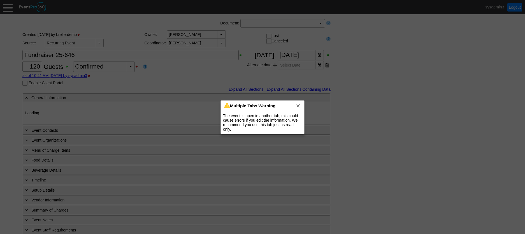
type input "Demo Venue 1"
type input "Fundraiser"
type input "[URL][DOMAIN_NAME]"
type input "675609"
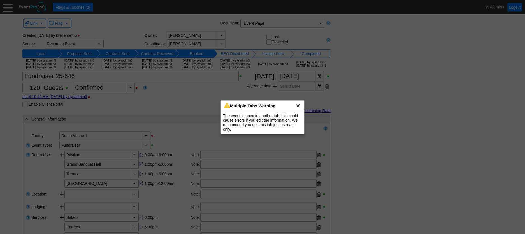
click at [298, 105] on span "x" at bounding box center [299, 106] width 6 height 6
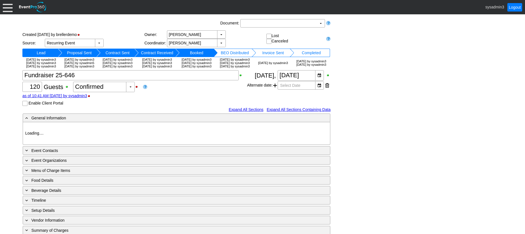
type input "Demo Venue 1"
type input "Fundraiser"
type input "[URL][DOMAIN_NAME]"
type input "675609"
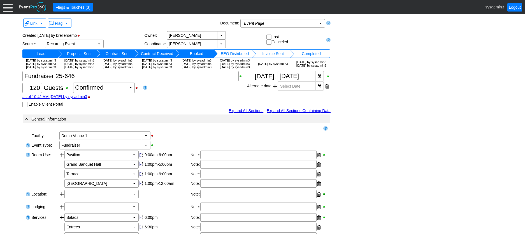
click at [9, 7] on div at bounding box center [8, 7] width 10 height 10
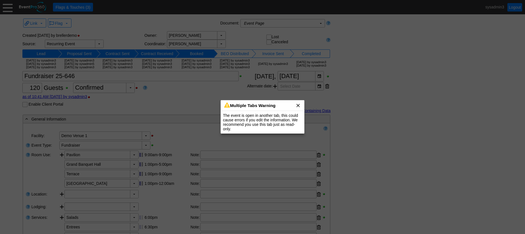
click at [298, 105] on span "x" at bounding box center [299, 105] width 6 height 6
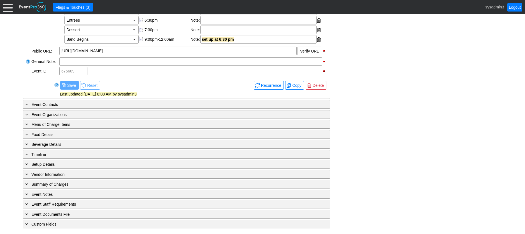
scroll to position [216, 0]
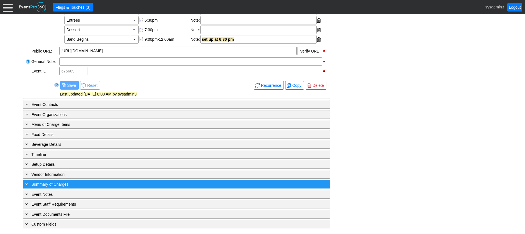
click at [112, 186] on div "+ Summary of Charges" at bounding box center [165, 184] width 282 height 6
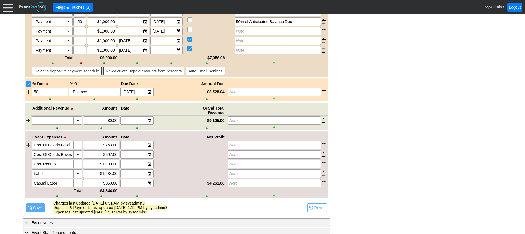
scroll to position [883, 0]
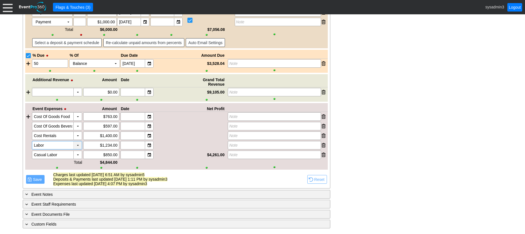
click at [77, 146] on div "▼" at bounding box center [77, 145] width 8 height 8
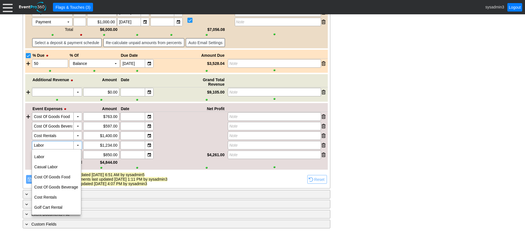
click at [204, 185] on div "Charges last updated 4/26/2023 6:51 AM by sysadmin5 Deposits & Payments last up…" at bounding box center [179, 178] width 253 height 13
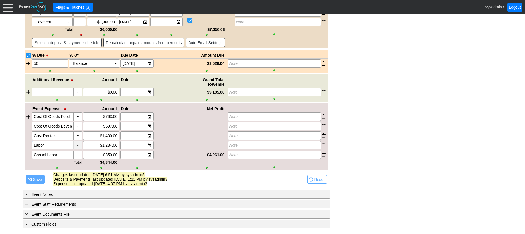
click at [80, 146] on div "▼" at bounding box center [77, 145] width 8 height 8
click at [242, 145] on div "Note" at bounding box center [274, 145] width 93 height 8
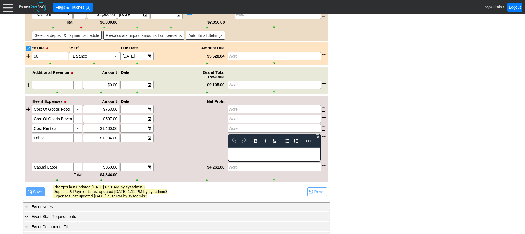
scroll to position [0, 0]
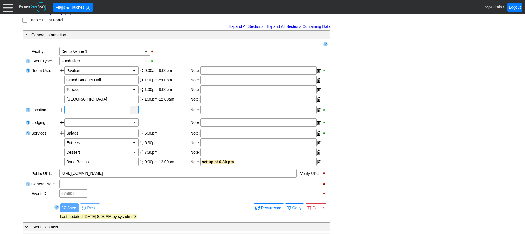
click at [134, 114] on div "▼" at bounding box center [134, 110] width 8 height 8
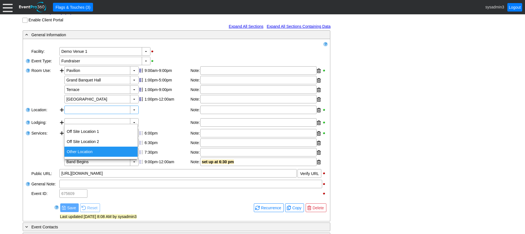
click at [82, 149] on div "Other Location" at bounding box center [100, 151] width 73 height 10
type input "Other Location"
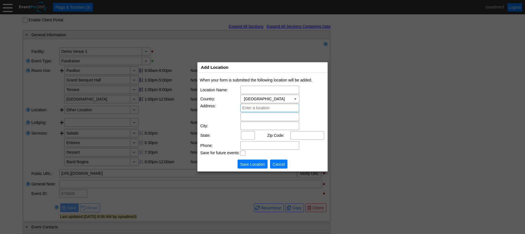
click at [281, 163] on span "Cancel" at bounding box center [279, 164] width 15 height 6
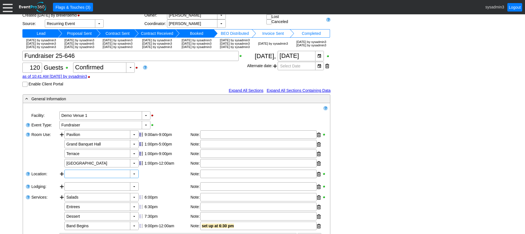
scroll to position [48, 0]
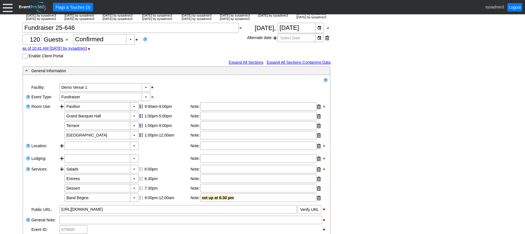
click at [6, 8] on div at bounding box center [8, 7] width 10 height 10
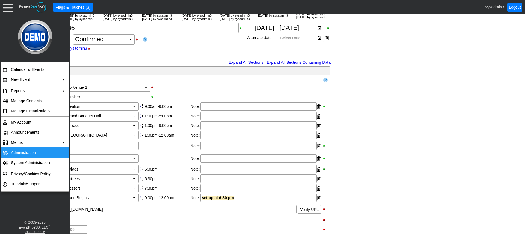
click at [22, 152] on td "Administration" at bounding box center [34, 152] width 50 height 10
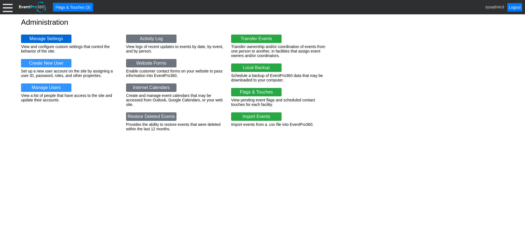
click at [48, 36] on link "Manage Settings" at bounding box center [46, 38] width 50 height 8
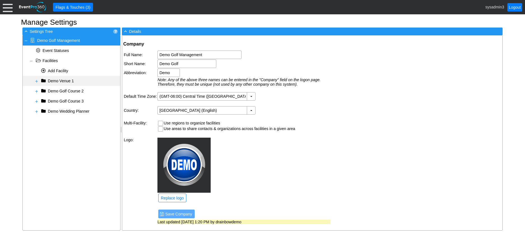
click at [38, 80] on span at bounding box center [36, 81] width 4 height 4
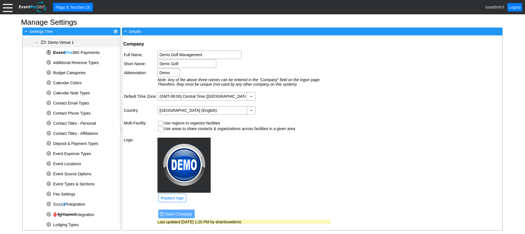
scroll to position [56, 0]
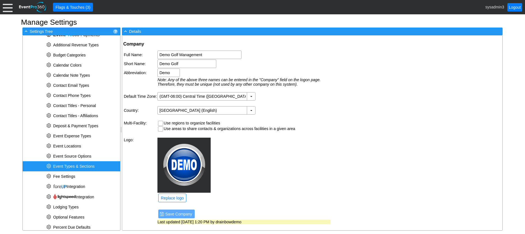
click at [75, 165] on span "Event Types & Sections" at bounding box center [73, 166] width 41 height 4
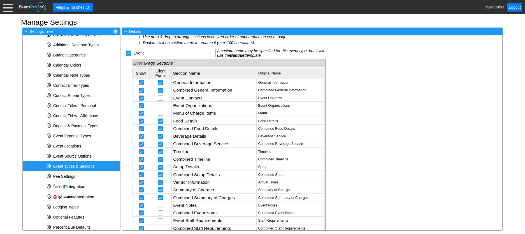
scroll to position [224, 0]
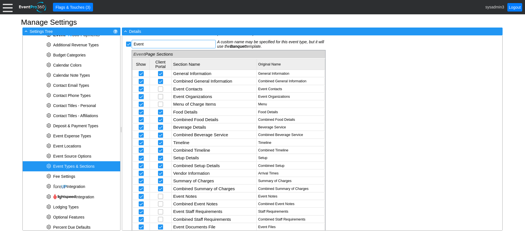
click at [149, 44] on input "Event" at bounding box center [174, 44] width 80 height 8
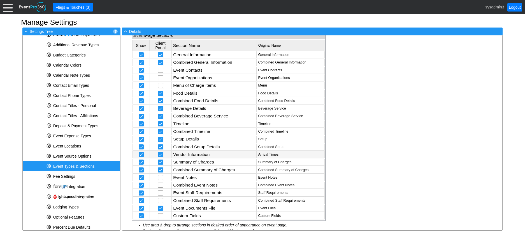
scroll to position [252, 0]
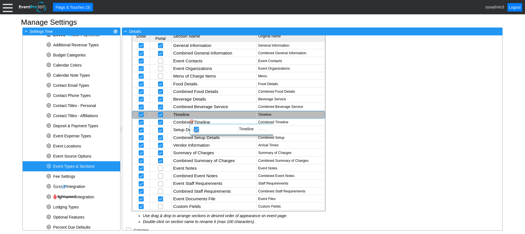
click at [185, 114] on td "Timeline" at bounding box center [214, 114] width 85 height 7
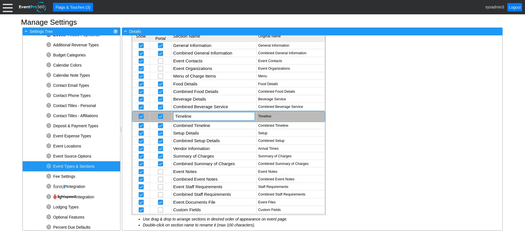
click at [194, 117] on input "Timeline" at bounding box center [214, 116] width 78 height 8
click at [349, 107] on div "Event Types & Sections Golf Event Χ Golf Event A custom name may be specified f…" at bounding box center [312, 132] width 381 height 195
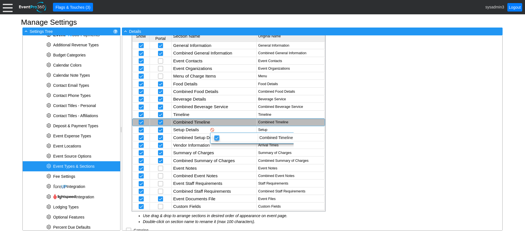
click at [205, 122] on td "Combined Timeline" at bounding box center [214, 122] width 85 height 7
click at [140, 168] on input "checkbox" at bounding box center [142, 169] width 6 height 6
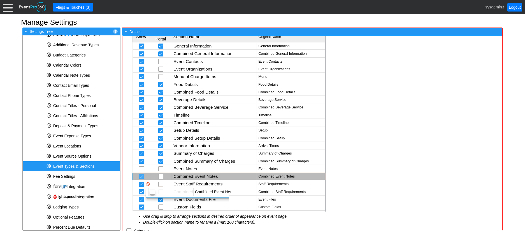
click at [141, 177] on input "checkbox" at bounding box center [142, 177] width 6 height 6
click at [142, 183] on div at bounding box center [141, 183] width 5 height 5
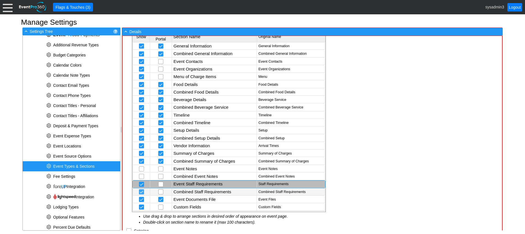
click at [141, 190] on input "checkbox" at bounding box center [142, 192] width 6 height 6
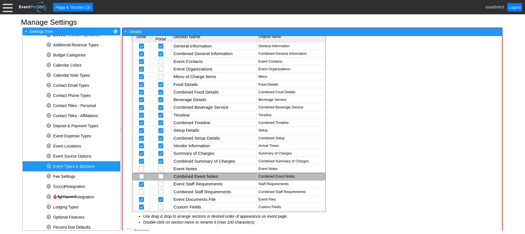
click at [143, 178] on input "checkbox" at bounding box center [142, 177] width 6 height 6
click at [142, 169] on input "checkbox" at bounding box center [142, 169] width 6 height 6
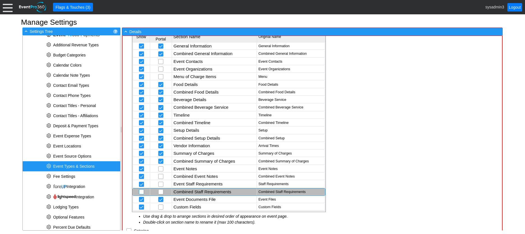
click at [141, 192] on input "checkbox" at bounding box center [142, 192] width 6 height 6
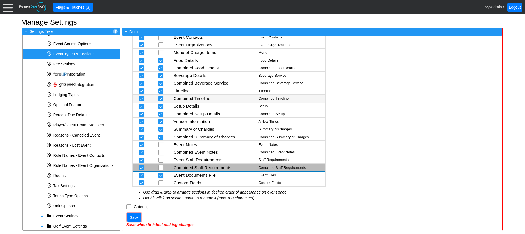
scroll to position [277, 0]
click at [135, 219] on span "Save" at bounding box center [134, 217] width 11 height 6
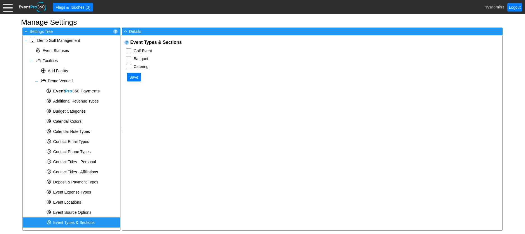
checkbox input "true"
type input "Event"
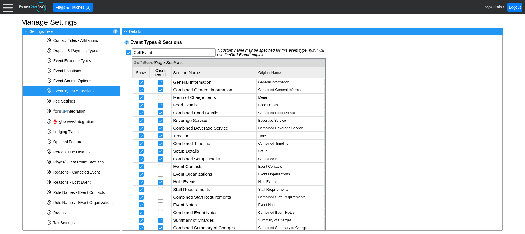
scroll to position [153, 0]
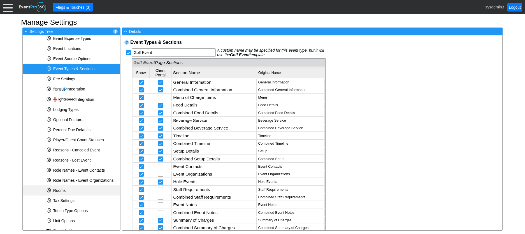
click at [63, 190] on span "Rooms" at bounding box center [59, 190] width 12 height 4
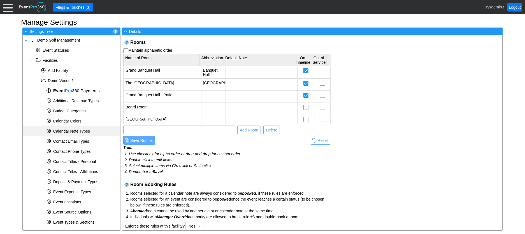
scroll to position [0, 0]
click at [76, 121] on span "Calendar Colors" at bounding box center [67, 121] width 28 height 4
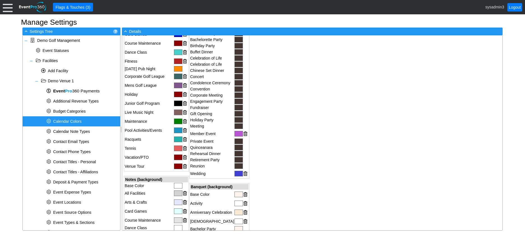
scroll to position [84, 0]
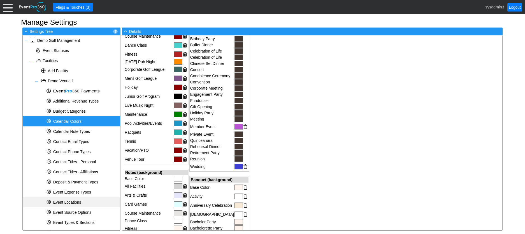
click at [70, 202] on span "Event Locations" at bounding box center [67, 202] width 28 height 4
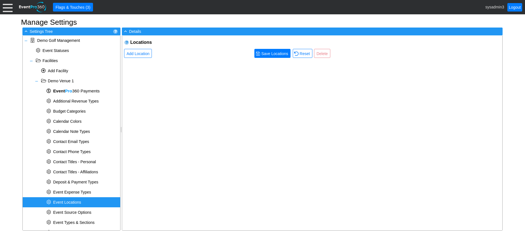
scroll to position [0, 0]
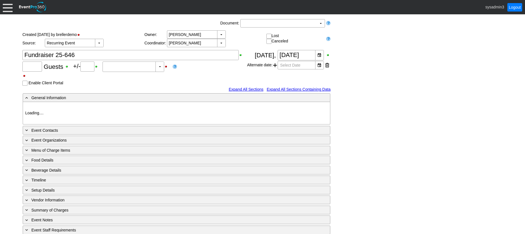
type input "120"
type input "Confirmed"
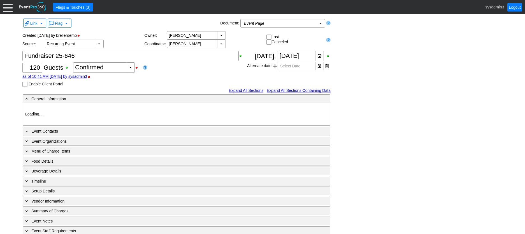
type input "Demo Venue 1"
type input "Fundraiser"
type input "[URL][DOMAIN_NAME]"
type input "675609"
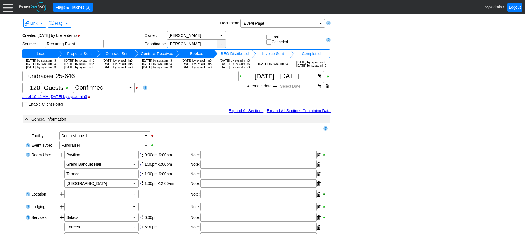
click at [221, 43] on div "▼" at bounding box center [221, 44] width 8 height 8
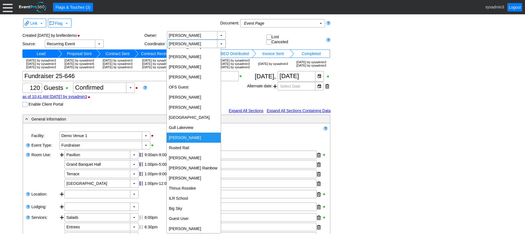
scroll to position [42, 0]
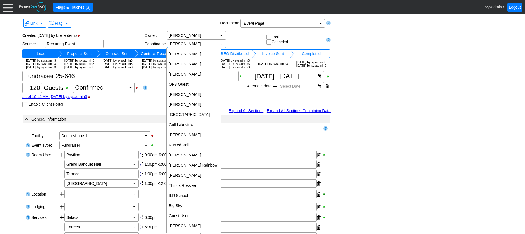
click at [236, 42] on div "▼ Χ [PERSON_NAME]" at bounding box center [217, 44] width 100 height 8
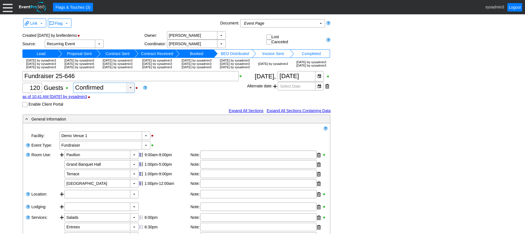
click at [130, 93] on div "▼" at bounding box center [130, 88] width 8 height 10
click at [170, 99] on div "as of 10:41 AM [DATE] by sysadmin3" at bounding box center [134, 96] width 225 height 4
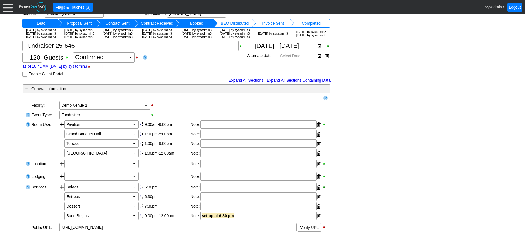
scroll to position [0, 0]
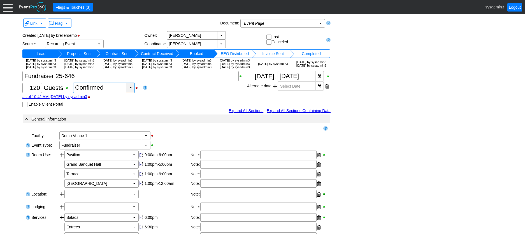
click at [130, 93] on div "▼" at bounding box center [130, 88] width 8 height 10
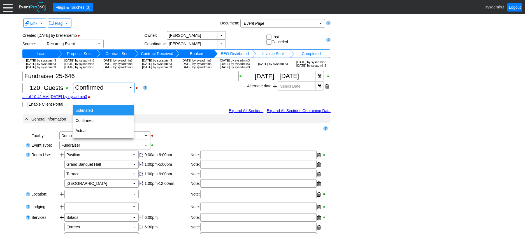
click at [96, 112] on div "Estimated" at bounding box center [103, 110] width 61 height 10
type input "Estimated"
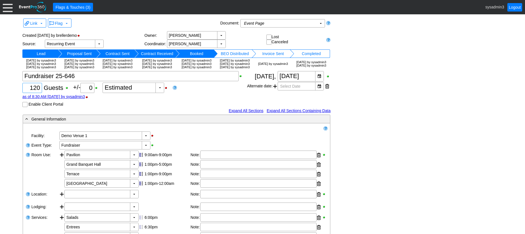
click at [38, 93] on input "120" at bounding box center [32, 88] width 16 height 10
type input "100"
click at [136, 99] on div "as of 8:30 AM [DATE] by sysadmin3" at bounding box center [134, 96] width 225 height 4
click at [82, 99] on link "as of 8:30 AM on Tuesday, 9/2/2025 by sysadmin3" at bounding box center [53, 96] width 63 height 4
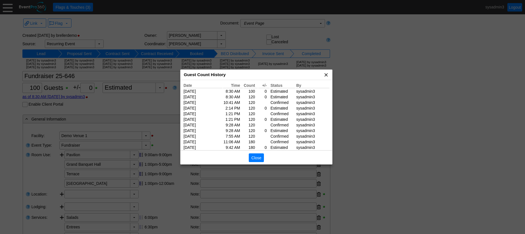
click at [329, 73] on span "x" at bounding box center [327, 75] width 6 height 6
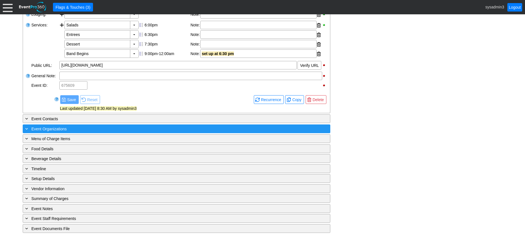
scroll to position [216, 0]
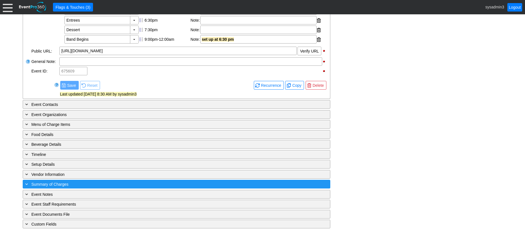
click at [99, 185] on div "+ Summary of Charges" at bounding box center [165, 184] width 282 height 6
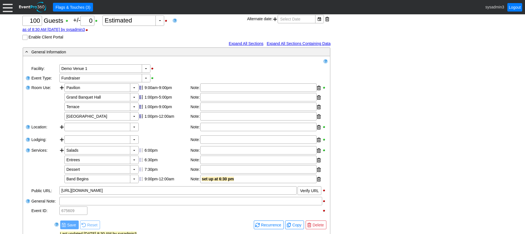
scroll to position [0, 0]
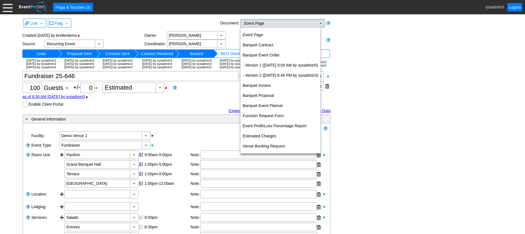
click at [303, 23] on td "Event Page Χ" at bounding box center [279, 23] width 76 height 8
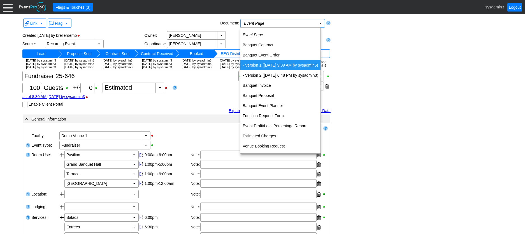
click at [273, 63] on td "- Version 1 (9/25/2023 at 9:09 AM by sysadmin5)" at bounding box center [281, 65] width 80 height 10
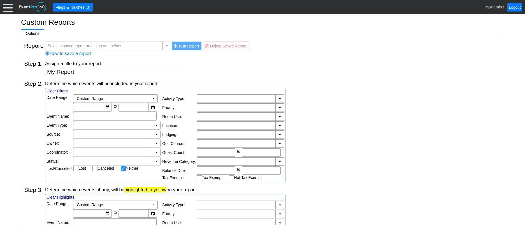
checkbox input "false"
click at [95, 116] on input "text" at bounding box center [115, 116] width 80 height 8
type input "Fundraiser"
click at [165, 45] on div "▼" at bounding box center [167, 46] width 8 height 8
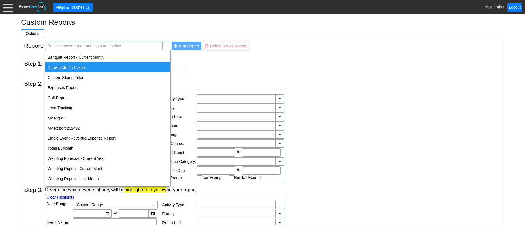
click at [78, 68] on div "Current Month Events" at bounding box center [107, 67] width 125 height 10
type input "Current Month Events"
type textarea "Current Month Events"
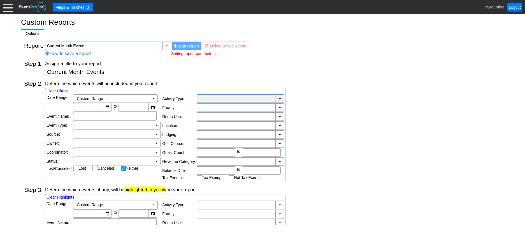
type input "9/1/2025"
type input "9/30/2025"
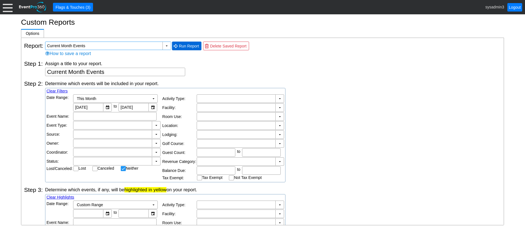
click at [186, 47] on span "Run Report" at bounding box center [189, 46] width 22 height 6
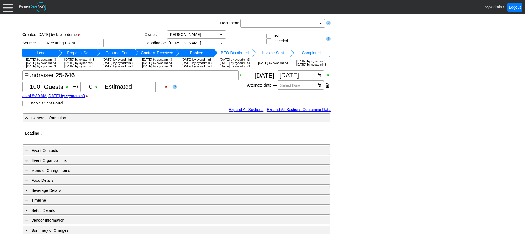
type input "Demo Venue 1"
type input "Fundraiser"
type input "[URL][DOMAIN_NAME]"
type input "675609"
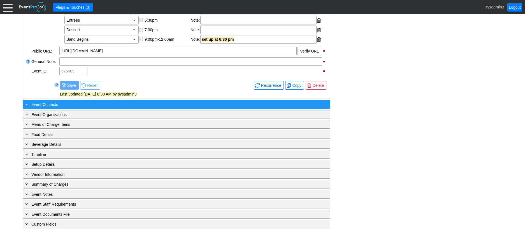
scroll to position [216, 0]
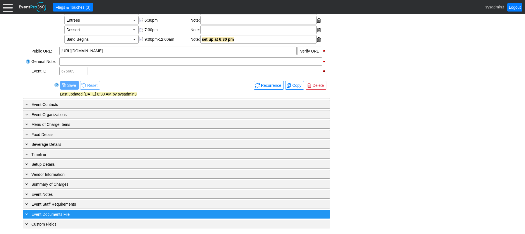
click at [111, 214] on div "+ Event Documents File" at bounding box center [165, 214] width 282 height 6
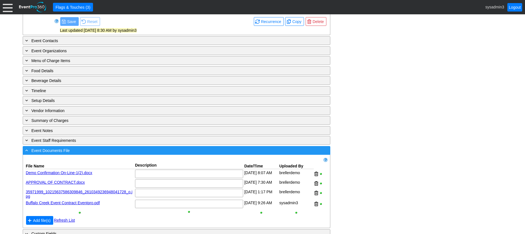
scroll to position [290, 0]
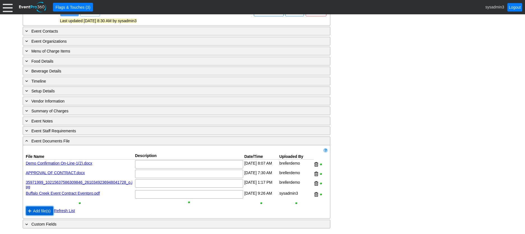
click at [40, 210] on span "Add file(s)" at bounding box center [42, 211] width 20 height 6
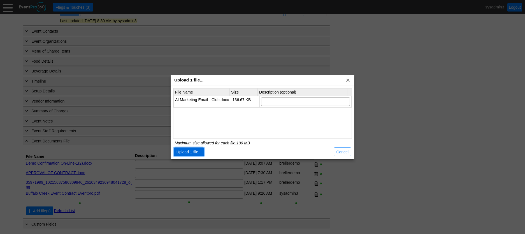
click at [191, 150] on span "Upload 1 file..." at bounding box center [189, 152] width 27 height 6
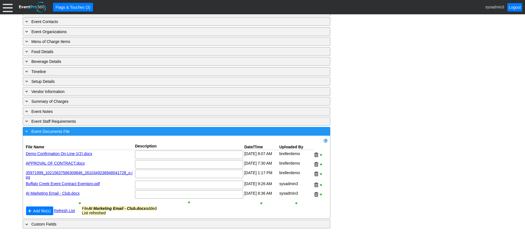
click at [134, 134] on div "- Event Documents File" at bounding box center [165, 131] width 282 height 6
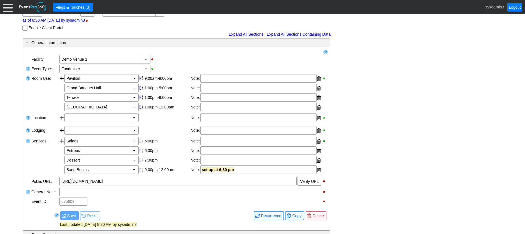
scroll to position [0, 0]
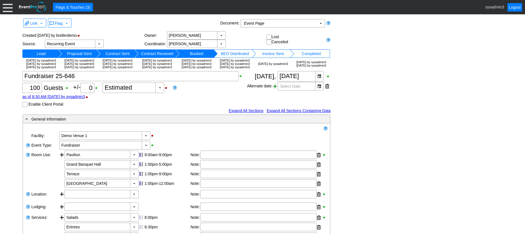
click at [276, 90] on span at bounding box center [275, 86] width 4 height 8
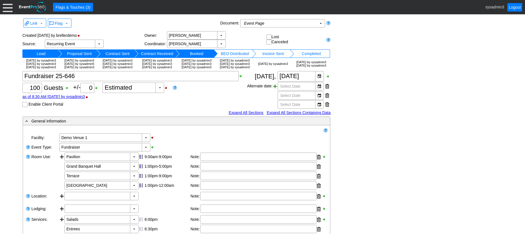
click at [276, 90] on span at bounding box center [275, 86] width 4 height 8
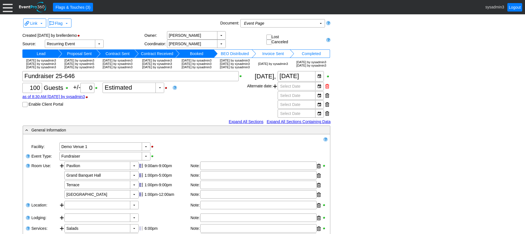
click at [326, 90] on div at bounding box center [328, 86] width 4 height 8
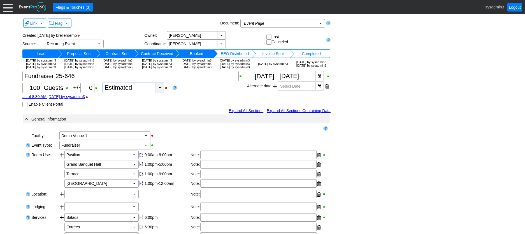
click at [162, 93] on div "▼" at bounding box center [160, 88] width 8 height 10
click at [209, 102] on div "Χ 100 Guests +/- Χ 0 ▼ Χ Estimated as of 8:30 AM [DATE] by sysadmin3 Enable Cli…" at bounding box center [134, 89] width 225 height 36
click at [99, 41] on div "▼" at bounding box center [99, 44] width 8 height 8
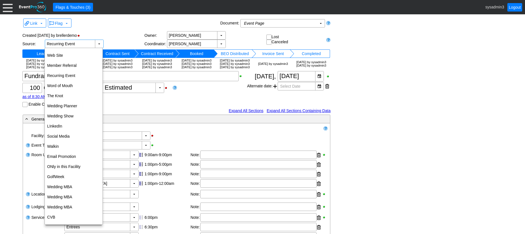
click at [129, 31] on div "Created [DATE] by brellerdemo" at bounding box center [83, 35] width 122 height 8
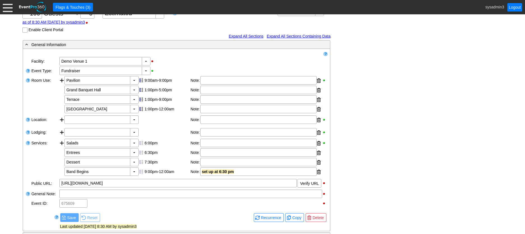
scroll to position [84, 0]
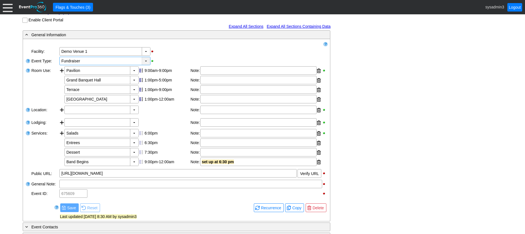
click at [144, 65] on div "▼" at bounding box center [146, 61] width 8 height 8
click at [182, 56] on div "▼ Χ Demo Venue 1" at bounding box center [193, 52] width 269 height 10
click at [133, 114] on div "▼" at bounding box center [134, 110] width 8 height 8
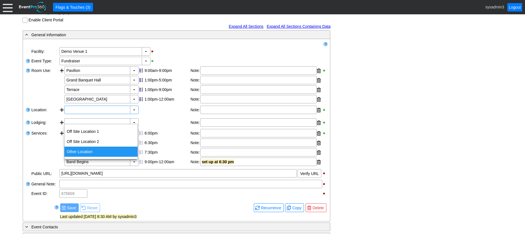
click at [89, 150] on div "Other Location" at bounding box center [100, 151] width 73 height 10
type input "Other Location"
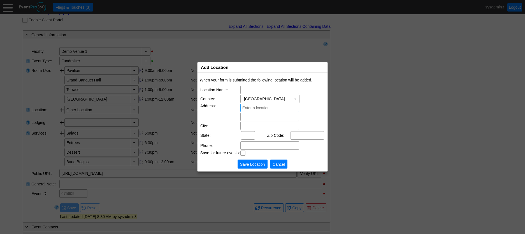
click at [279, 164] on span "Cancel" at bounding box center [279, 164] width 15 height 6
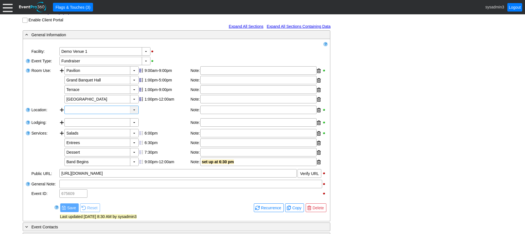
click at [135, 114] on div "▼" at bounding box center [134, 110] width 8 height 8
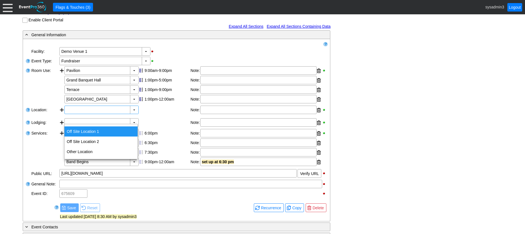
click at [87, 132] on div "Off Site Location 1" at bounding box center [100, 131] width 73 height 10
type input "Off Site Location 1"
type input "0:00"
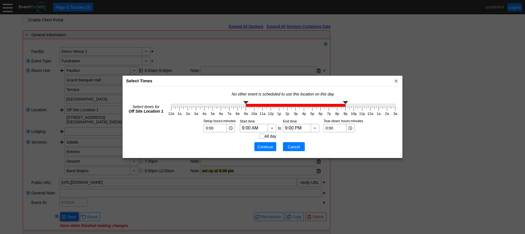
click at [294, 146] on span "Cancel" at bounding box center [294, 147] width 17 height 6
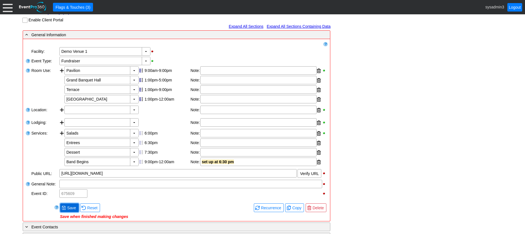
click at [72, 210] on span "Save" at bounding box center [71, 208] width 11 height 6
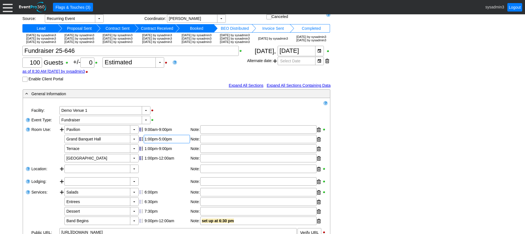
scroll to position [0, 0]
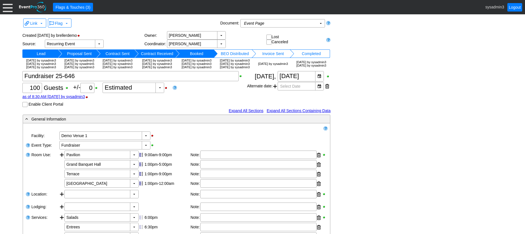
click at [7, 6] on div at bounding box center [8, 7] width 10 height 10
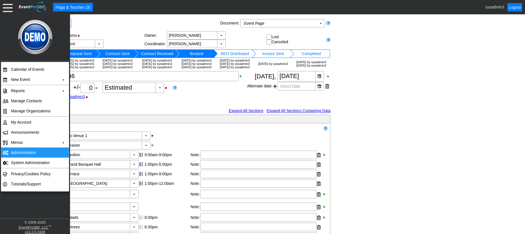
click at [21, 152] on td "Administration" at bounding box center [34, 152] width 50 height 10
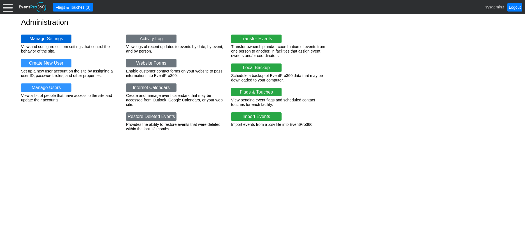
click at [47, 37] on link "Manage Settings" at bounding box center [46, 38] width 50 height 8
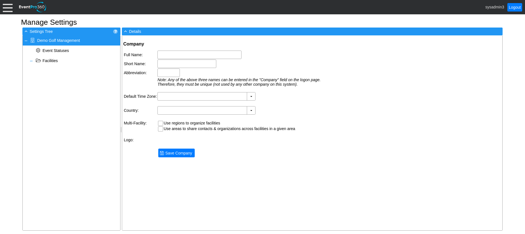
type input "Demo Golf Management"
type input "Demo Golf"
type input "Demo"
type input "(GMT-06:00) Central Time ([GEOGRAPHIC_DATA] & [GEOGRAPHIC_DATA])"
type input "[GEOGRAPHIC_DATA] (English)"
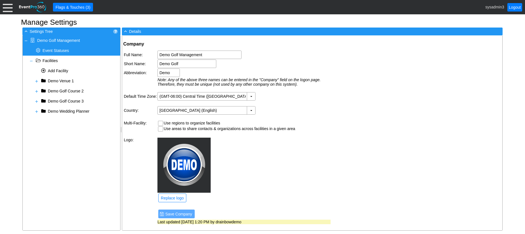
click at [58, 52] on span "Event Statuses" at bounding box center [56, 50] width 26 height 4
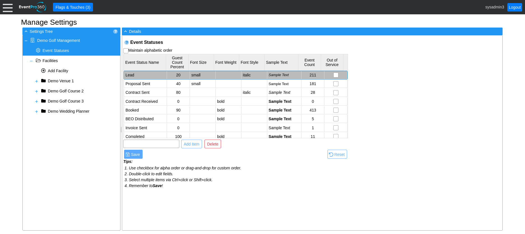
click at [140, 79] on td "Lead" at bounding box center [145, 75] width 43 height 8
click at [140, 84] on td "Proposal Sent" at bounding box center [145, 84] width 43 height 8
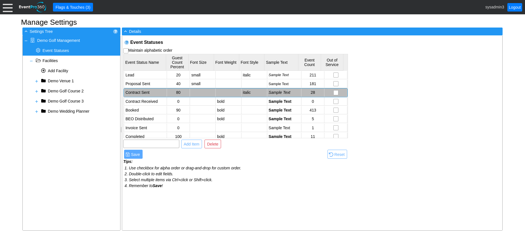
click at [139, 93] on td "Contract Sent" at bounding box center [145, 92] width 43 height 8
click at [148, 146] on input "text" at bounding box center [151, 144] width 52 height 8
click at [136, 75] on td "Lead" at bounding box center [145, 75] width 43 height 8
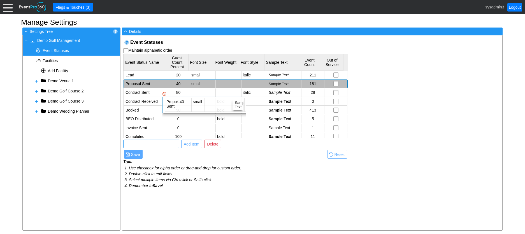
click at [157, 88] on td "Proposal Sent" at bounding box center [145, 84] width 43 height 8
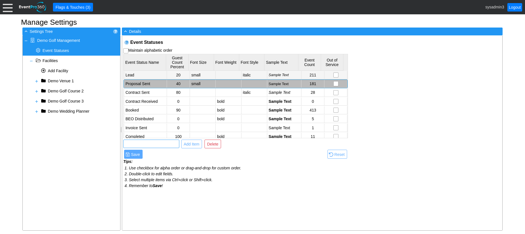
click at [136, 73] on td "Lead" at bounding box center [145, 75] width 43 height 8
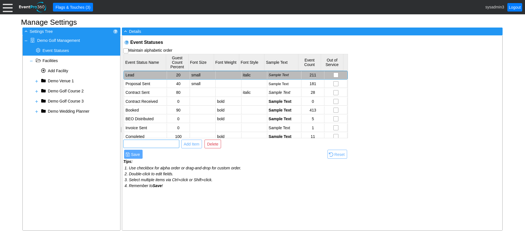
click at [135, 76] on td "Lead" at bounding box center [145, 75] width 43 height 8
click at [155, 86] on td "Proposal Sent" at bounding box center [145, 84] width 43 height 8
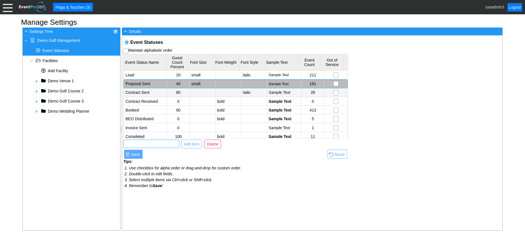
click at [160, 94] on td "Contract Sent" at bounding box center [145, 92] width 43 height 8
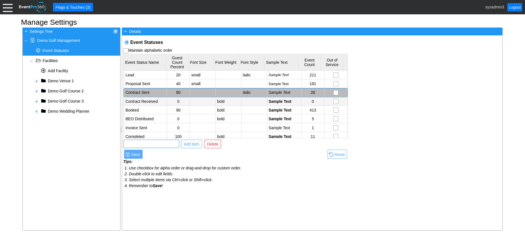
click at [155, 103] on td "Contract Received" at bounding box center [145, 101] width 43 height 8
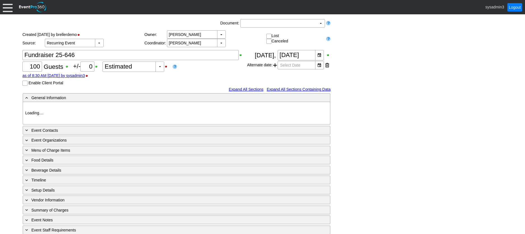
type input "Demo Venue 1"
type input "Fundraiser"
type input "[URL][DOMAIN_NAME]"
type input "675609"
type input "Demo Venue 1"
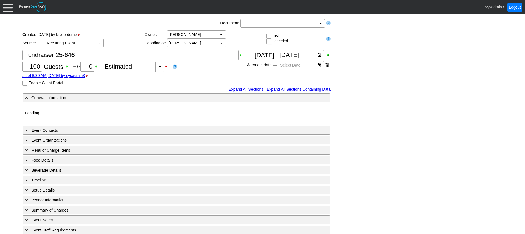
type input "Fundraiser"
type input "[URL][DOMAIN_NAME]"
type input "675609"
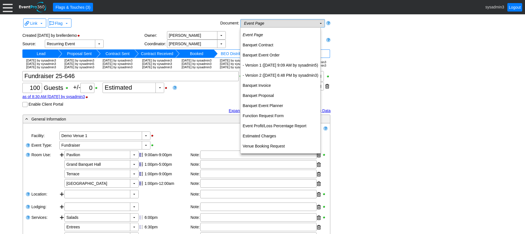
click at [284, 24] on td "Event Page Χ" at bounding box center [279, 23] width 76 height 8
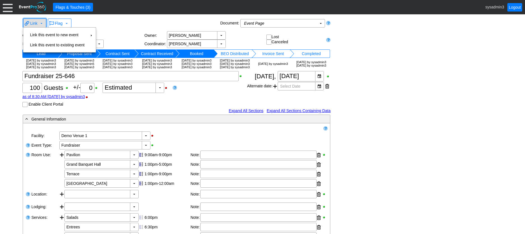
click at [35, 21] on span "Link" at bounding box center [33, 23] width 7 height 4
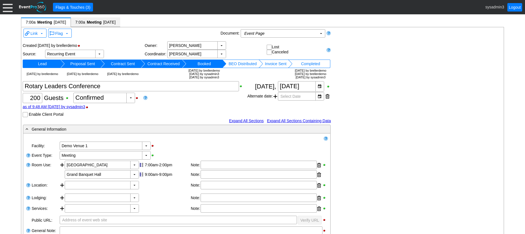
click at [102, 21] on span "Meeting" at bounding box center [94, 22] width 16 height 6
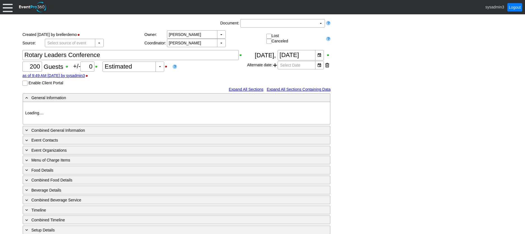
type input "Demo Venue 1"
type input "Meeting"
type input "205597"
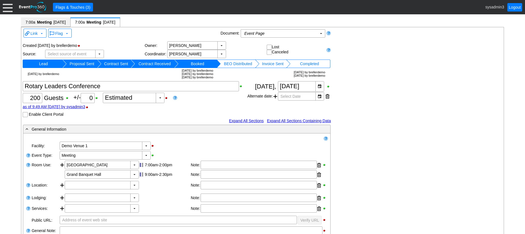
click at [60, 20] on span "[DATE]" at bounding box center [60, 22] width 12 height 4
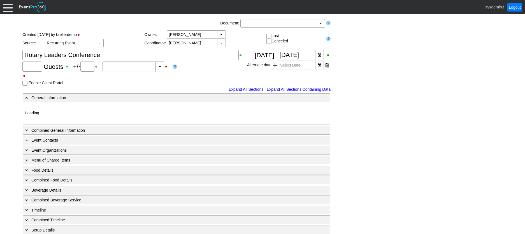
type input "Demo Venue 1"
type input "Meeting"
type input "91266"
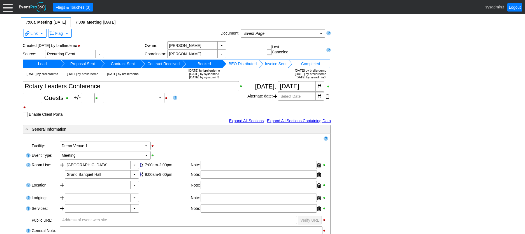
type input "200"
type input "Confirmed"
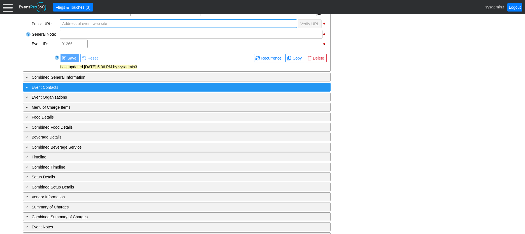
scroll to position [196, 0]
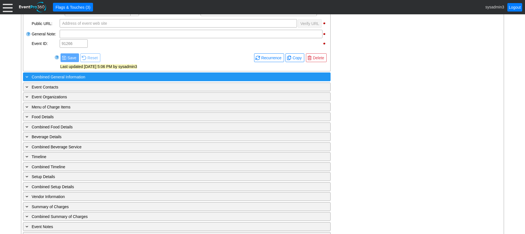
click at [123, 76] on div "+ Combined General Information" at bounding box center [165, 76] width 282 height 6
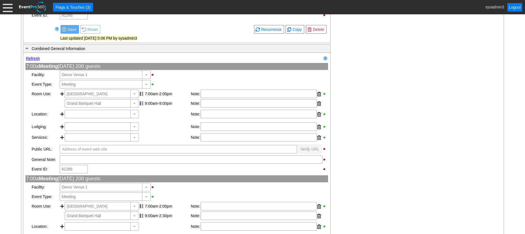
scroll to position [224, 0]
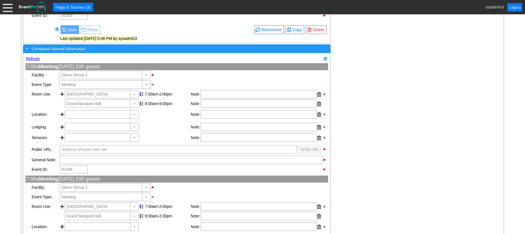
click at [131, 48] on div "- Combined General Information" at bounding box center [165, 48] width 282 height 6
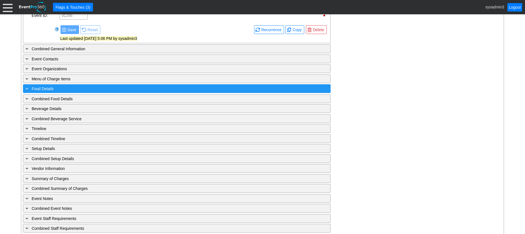
click at [91, 89] on div "+ Food Details" at bounding box center [165, 88] width 282 height 6
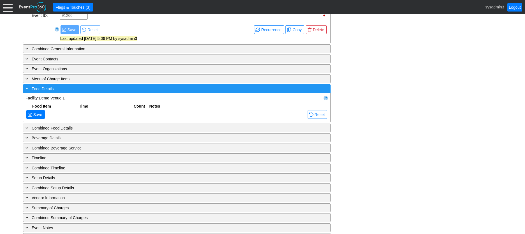
click at [91, 89] on div "- Food Details" at bounding box center [165, 88] width 282 height 6
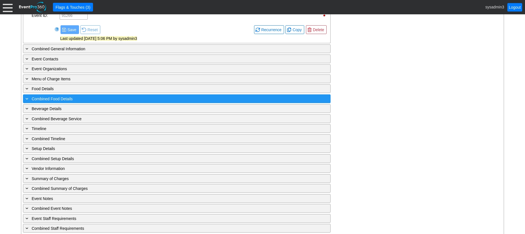
click at [99, 97] on div "+ Combined Food Details" at bounding box center [165, 98] width 282 height 6
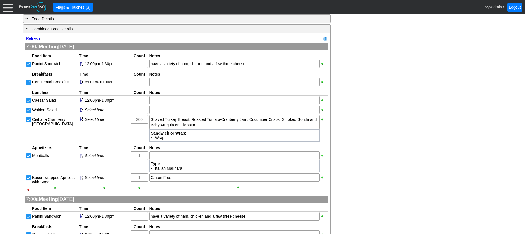
scroll to position [280, 0]
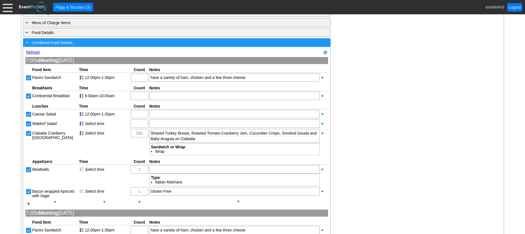
click at [123, 43] on div "- Combined Food Details" at bounding box center [165, 42] width 282 height 6
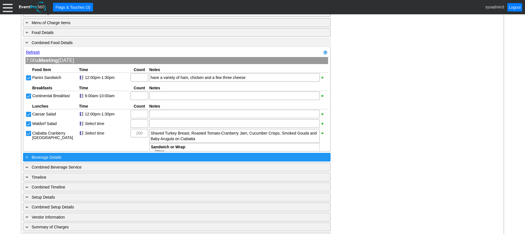
scroll to position [249, 0]
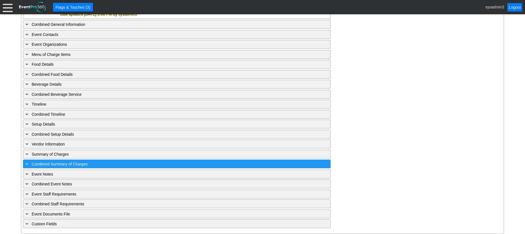
click at [117, 163] on div "+ Combined Summary of Charges" at bounding box center [165, 163] width 282 height 6
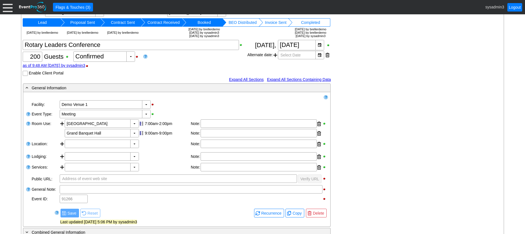
scroll to position [28, 0]
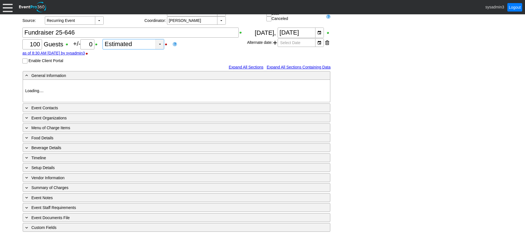
type input "Demo Venue 1"
type input "Fundraiser"
type input "[URL][DOMAIN_NAME]"
type input "675609"
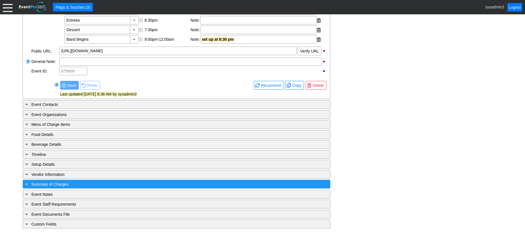
click at [141, 183] on div "+ Summary of Charges" at bounding box center [165, 184] width 282 height 6
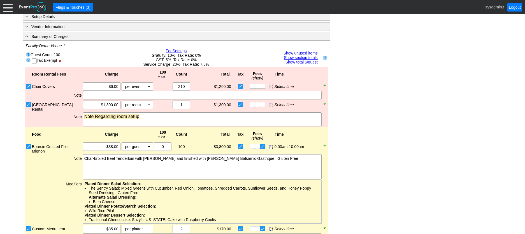
scroll to position [352, 0]
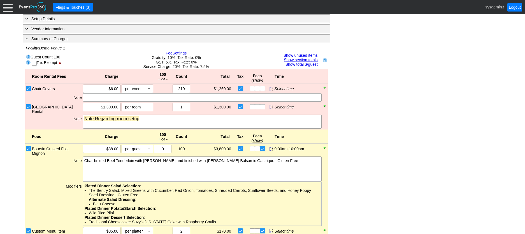
click at [301, 62] on link "Show section totals" at bounding box center [301, 59] width 34 height 4
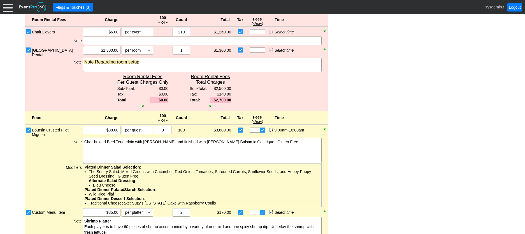
scroll to position [380, 0]
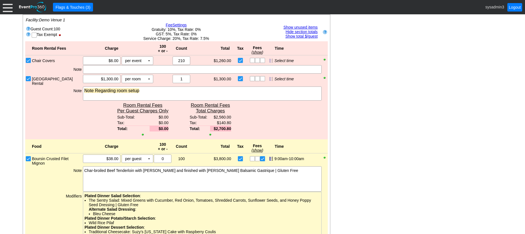
click at [299, 34] on link "Hide section totals" at bounding box center [302, 31] width 32 height 4
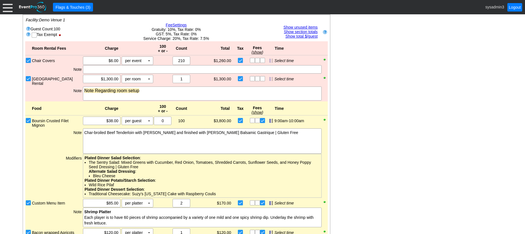
click at [301, 34] on link "Show section totals" at bounding box center [301, 31] width 34 height 4
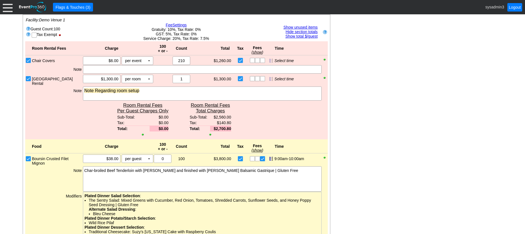
click at [56, 113] on div "Room Rental Fees Total $/Guest Sub-Total: $25.60 $25.60 Tax: $1.41 Total: $27.01" at bounding box center [77, 119] width 63 height 38
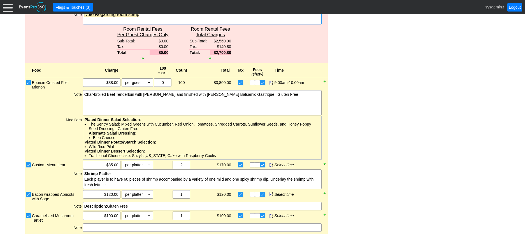
scroll to position [352, 0]
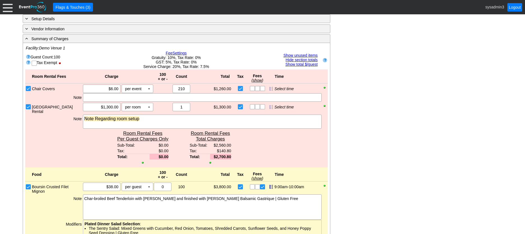
click at [296, 62] on link "Hide section totals" at bounding box center [302, 59] width 32 height 4
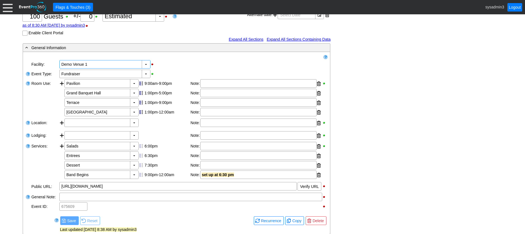
scroll to position [43, 0]
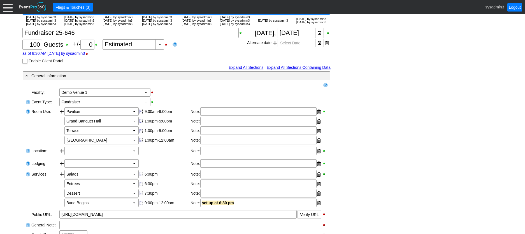
click at [26, 64] on input "Enable Client Portal" at bounding box center [26, 62] width 6 height 6
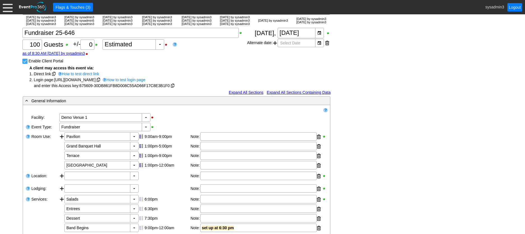
click at [24, 64] on input "Enable Client Portal" at bounding box center [26, 62] width 6 height 6
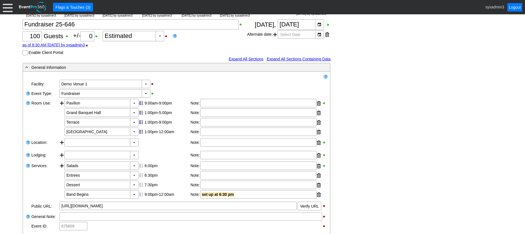
scroll to position [39, 0]
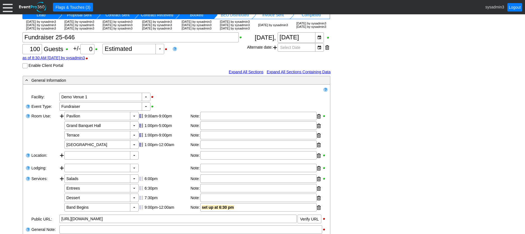
click at [24, 69] on input "Enable Client Portal" at bounding box center [26, 66] width 6 height 6
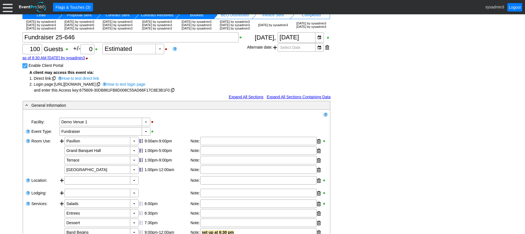
click at [23, 69] on input "Enable Client Portal" at bounding box center [26, 66] width 6 height 6
checkbox input "false"
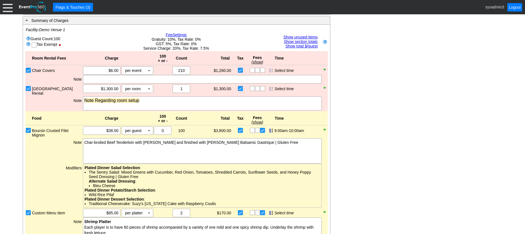
scroll to position [375, 0]
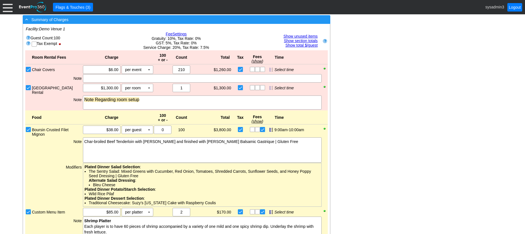
click at [223, 23] on div "- Summary of Charges" at bounding box center [165, 19] width 282 height 6
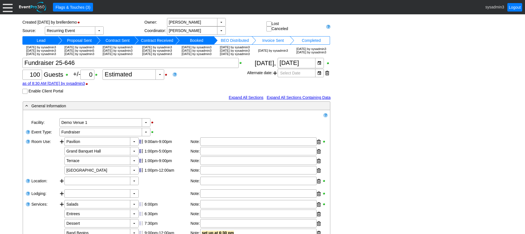
scroll to position [0, 0]
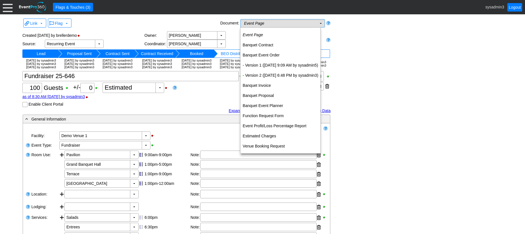
click at [304, 23] on td "Event Page Χ" at bounding box center [279, 23] width 76 height 8
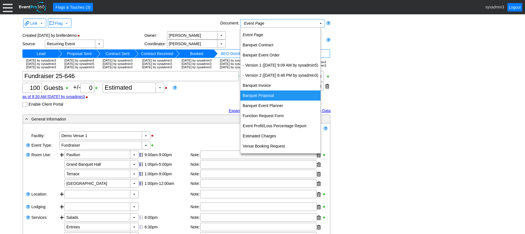
click at [218, 104] on div "Χ 100 Guests +/- Χ 0 ▼ Χ Estimated as of 8:30 AM on Tuesday, 9/2/2025 by sysadm…" at bounding box center [134, 89] width 225 height 36
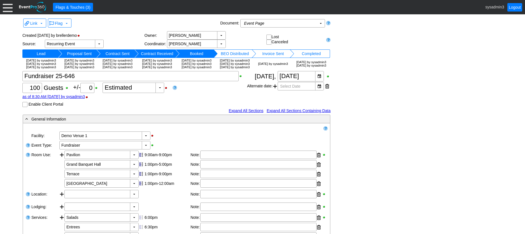
click at [4, 7] on div at bounding box center [8, 7] width 10 height 10
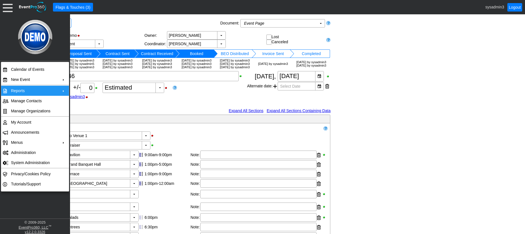
click at [63, 87] on td "+" at bounding box center [64, 91] width 10 height 10
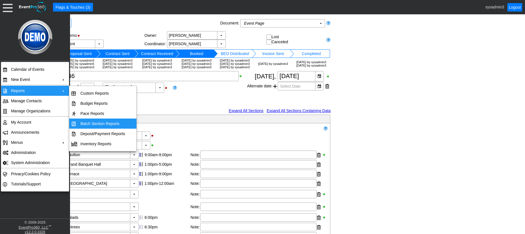
click at [102, 123] on td "Batch Section Reports" at bounding box center [102, 123] width 49 height 10
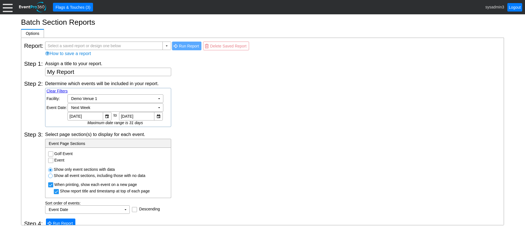
scroll to position [6, 0]
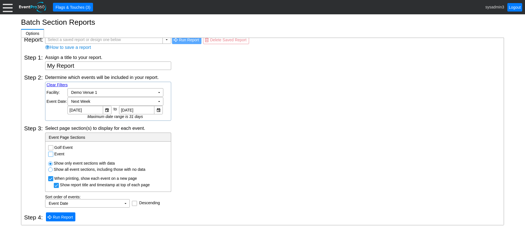
click at [51, 155] on input "Event" at bounding box center [52, 155] width 6 height 6
checkbox input "true"
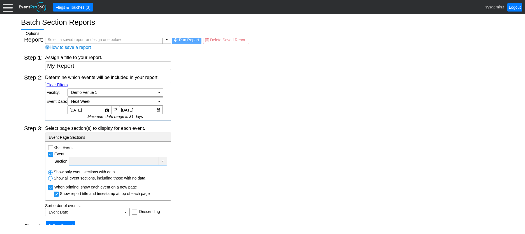
click at [124, 158] on div at bounding box center [113, 161] width 87 height 6
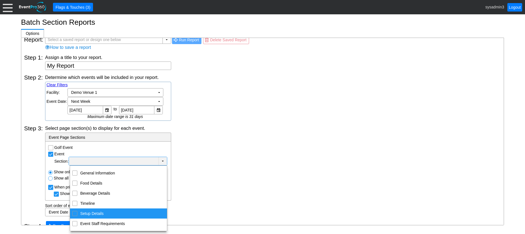
click at [76, 213] on input "Setup Details" at bounding box center [75, 213] width 4 height 4
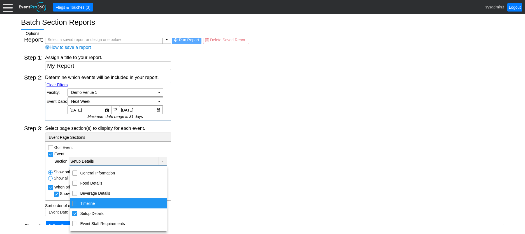
click at [237, 158] on div "Select page section(s) to display for each event. - Event Page Sections Golf Ev…" at bounding box center [273, 170] width 456 height 91
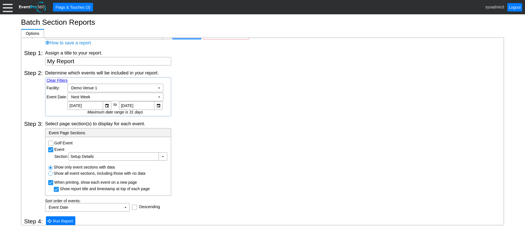
scroll to position [15, 0]
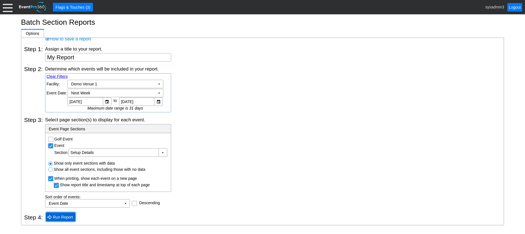
click at [67, 217] on span "Run Report" at bounding box center [63, 217] width 22 height 6
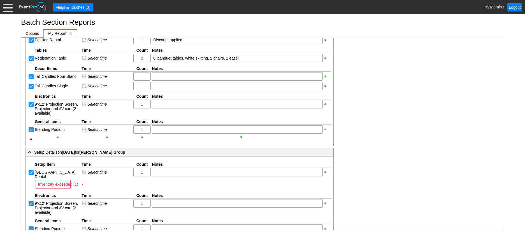
scroll to position [552, 0]
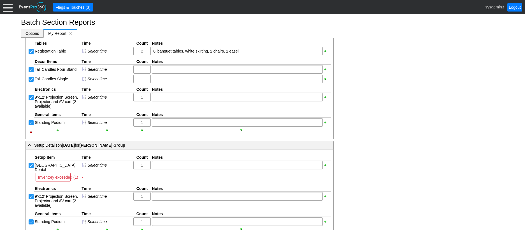
click at [37, 33] on span "Options" at bounding box center [32, 33] width 13 height 4
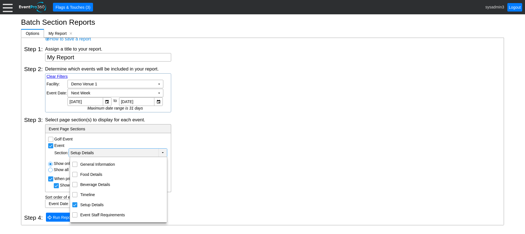
click at [164, 152] on td "▼" at bounding box center [163, 152] width 8 height 8
click at [75, 205] on div "Setup Details" at bounding box center [74, 204] width 5 height 5
checkbox input "false"
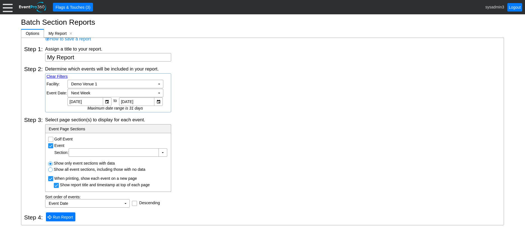
click at [199, 157] on div "Select page section(s) to display for each event. - Event Page Sections Golf Ev…" at bounding box center [273, 161] width 456 height 91
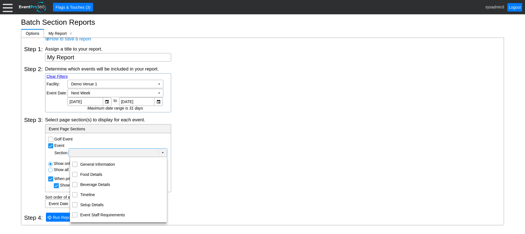
click at [165, 153] on td "▼" at bounding box center [163, 152] width 8 height 8
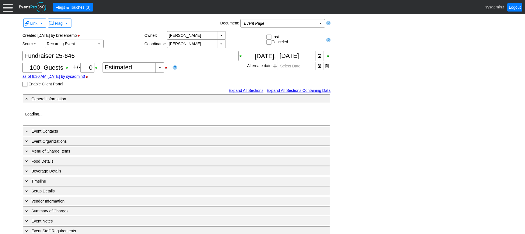
type input "Demo Venue 1"
type input "Fundraiser"
type input "[URL][DOMAIN_NAME]"
type input "675609"
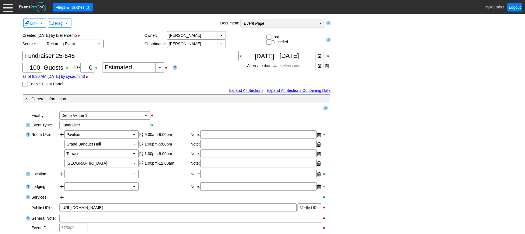
click at [305, 22] on td "Event Page Χ" at bounding box center [279, 23] width 76 height 8
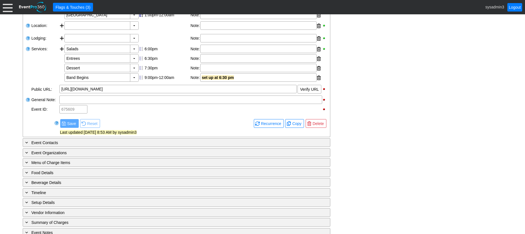
click at [372, 84] on div "- General Information ▼ Loading.... Remove all highlights Facility: ▼ Χ Demo Ve…" at bounding box center [262, 106] width 483 height 321
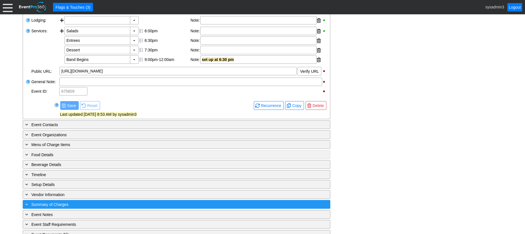
scroll to position [216, 0]
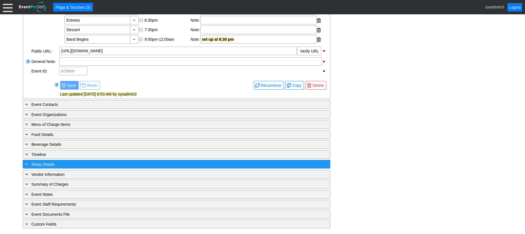
click at [119, 166] on div "+ Setup Details" at bounding box center [165, 164] width 282 height 6
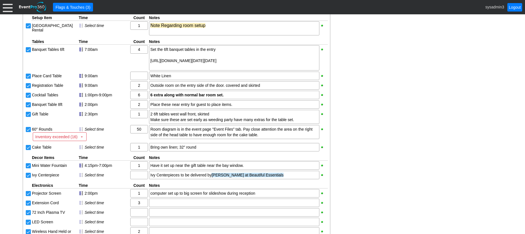
scroll to position [357, 0]
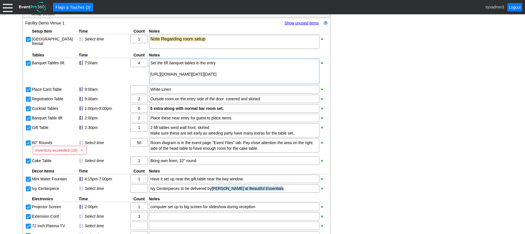
click at [185, 82] on div at bounding box center [235, 80] width 168 height 6
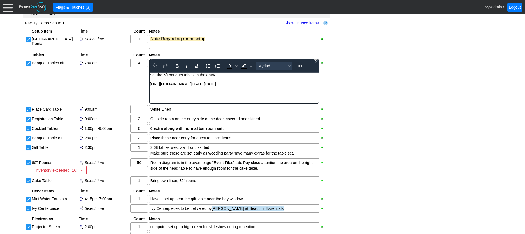
scroll to position [0, 0]
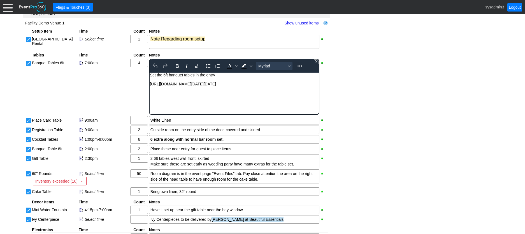
click at [184, 91] on div "Rich Text Area. Press ALT-0 for help." at bounding box center [234, 88] width 169 height 4
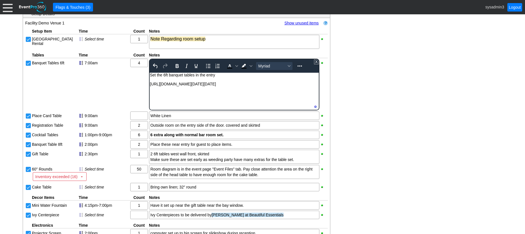
click at [385, 100] on div "- General Information ▼ Loading.... Remove all highlights Facility: ▼ Χ Demo Ve…" at bounding box center [262, 95] width 483 height 676
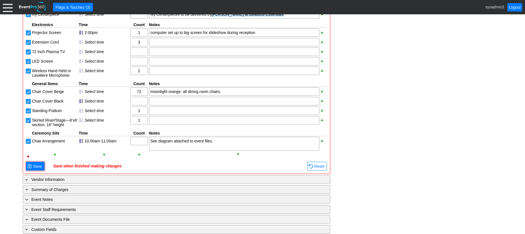
scroll to position [553, 0]
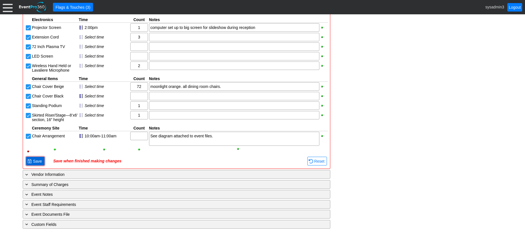
click at [36, 164] on span "Save" at bounding box center [37, 161] width 11 height 6
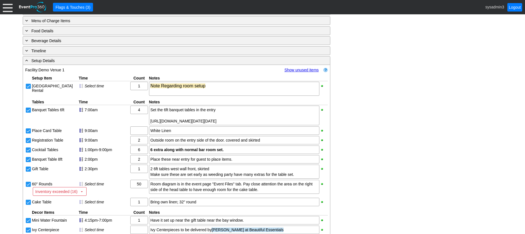
scroll to position [301, 0]
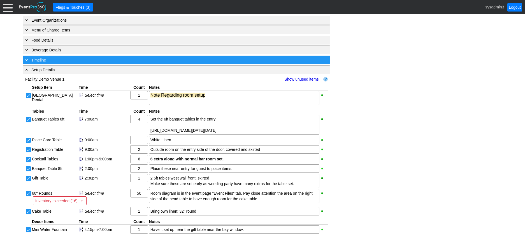
click at [142, 63] on div "+ Timeline" at bounding box center [165, 60] width 282 height 6
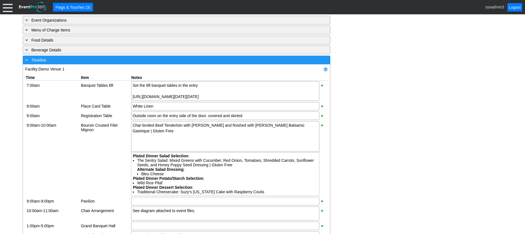
click at [169, 63] on div "- Timeline" at bounding box center [165, 60] width 282 height 6
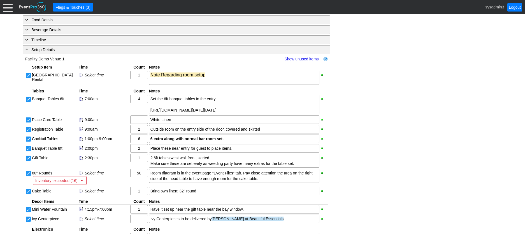
scroll to position [270, 0]
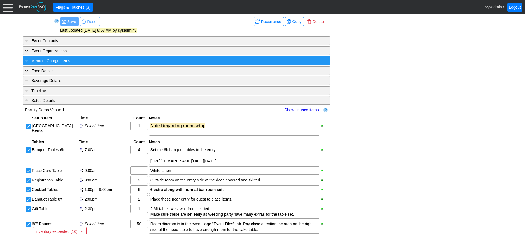
click at [104, 64] on div "+ Menu of Charge Items" at bounding box center [165, 60] width 282 height 6
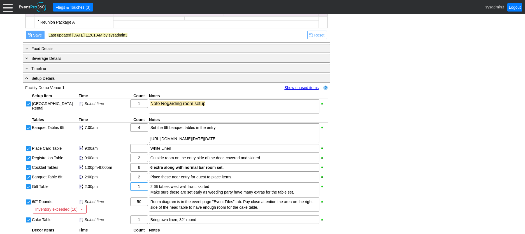
scroll to position [838, 0]
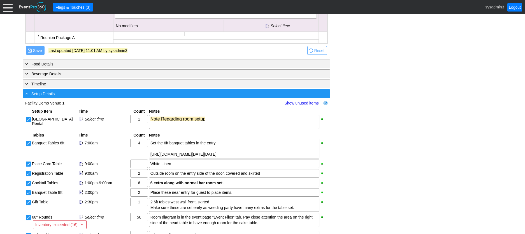
click at [140, 95] on div "- Setup Details" at bounding box center [165, 93] width 282 height 6
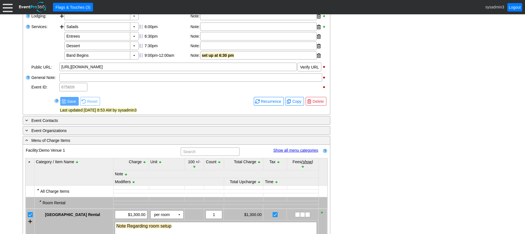
scroll to position [184, 0]
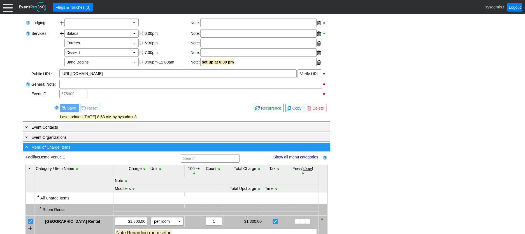
click at [104, 150] on div "- Menu of Charge Items" at bounding box center [165, 147] width 282 height 6
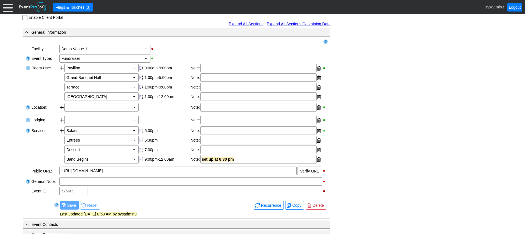
scroll to position [72, 0]
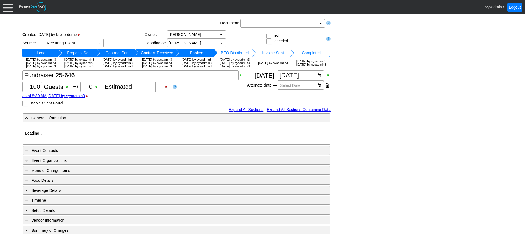
type input "Demo Venue 1"
type input "Fundraiser"
type input "[URL][DOMAIN_NAME]"
type input "675609"
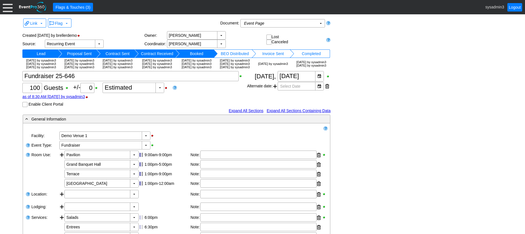
click at [6, 7] on div at bounding box center [8, 7] width 10 height 10
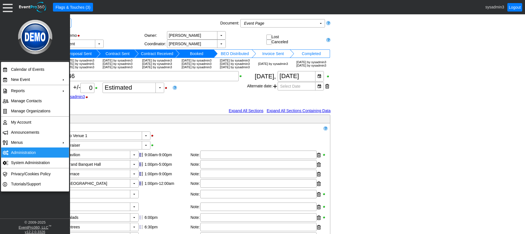
click at [24, 149] on td "Administration" at bounding box center [34, 152] width 50 height 10
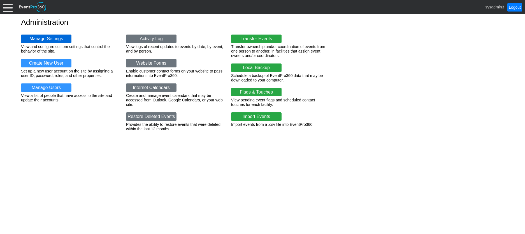
click at [46, 38] on link "Manage Settings" at bounding box center [46, 38] width 50 height 8
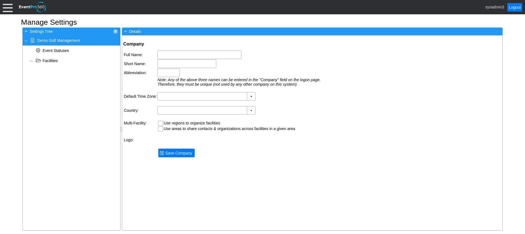
type input "Demo Golf Management"
type input "Demo Golf"
type input "Demo"
type input "(GMT-06:00) Central Time ([GEOGRAPHIC_DATA] & [GEOGRAPHIC_DATA])"
type input "[GEOGRAPHIC_DATA] (English)"
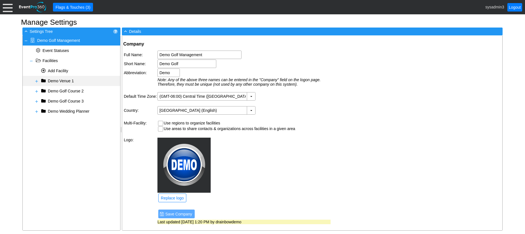
click at [36, 81] on span at bounding box center [36, 81] width 4 height 4
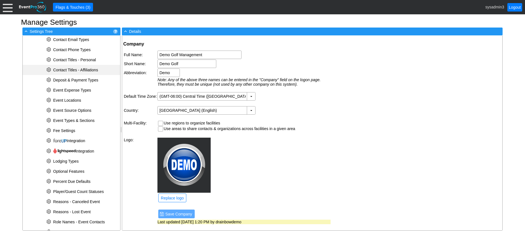
scroll to position [112, 0]
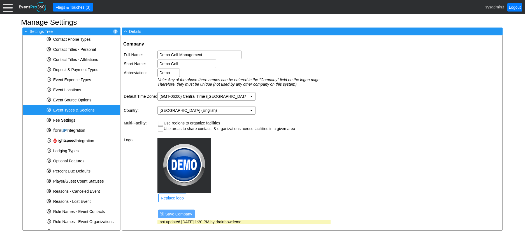
click at [71, 109] on span "Event Types & Sections" at bounding box center [73, 110] width 41 height 4
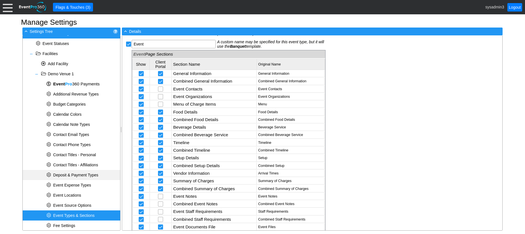
scroll to position [0, 0]
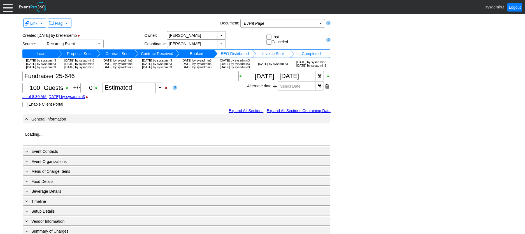
type input "Demo Venue 1"
type input "Fundraiser"
type input "[URL][DOMAIN_NAME]"
type input "675609"
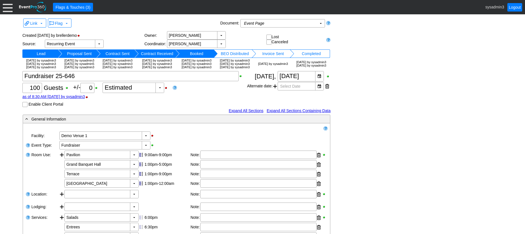
click at [7, 10] on div at bounding box center [8, 7] width 10 height 10
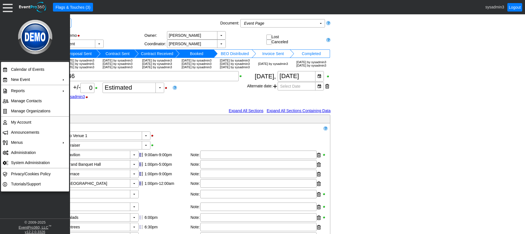
click at [405, 65] on div "Link ▼ Flag ▼ Document: Event Page Χ ▼ ● Print or PDF E-Sign ▼ Insert ▼ Save ▼ …" at bounding box center [262, 228] width 483 height 423
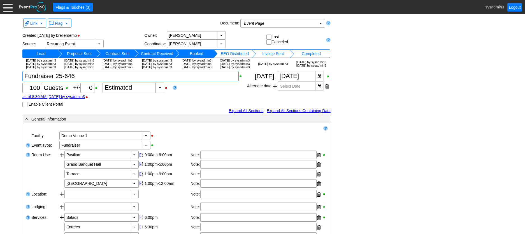
click at [78, 81] on textarea at bounding box center [130, 76] width 216 height 10
type textarea "F"
type textarea "Wedding Reception"
click at [40, 93] on input "100" at bounding box center [32, 88] width 16 height 10
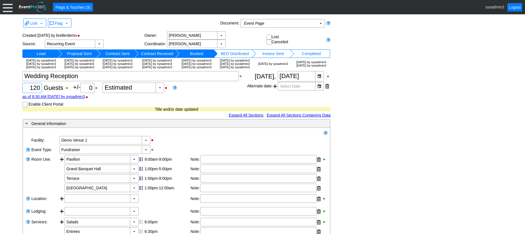
type input "120"
click at [370, 90] on div "Link ▼ Flag ▼ Document: Event Page Χ ▼ ● Print or PDF E-Sign ▼ Insert ▼ Save ▼ …" at bounding box center [262, 230] width 483 height 427
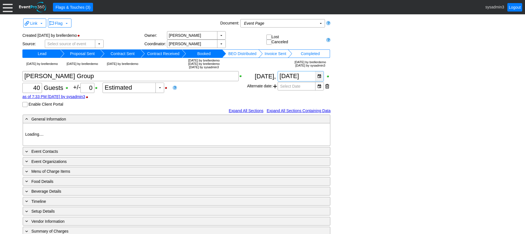
type input "Demo Venue 1"
type input "Holiday Party"
type input "604126"
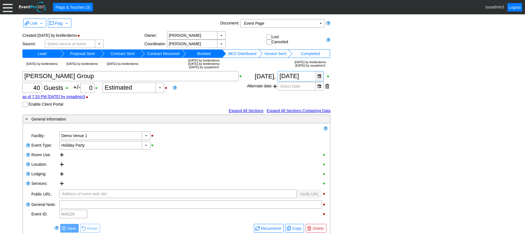
click at [321, 81] on div "▼" at bounding box center [319, 76] width 8 height 10
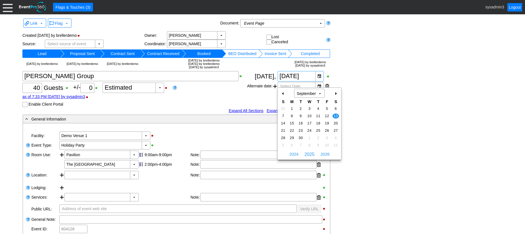
click at [336, 93] on div "+" at bounding box center [335, 94] width 9 height 10
click at [336, 114] on span "11" at bounding box center [336, 115] width 6 height 5
type input "10/11/2025"
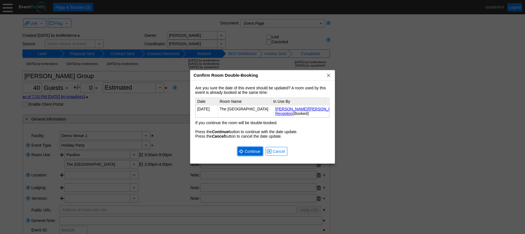
click at [251, 153] on span "Continue" at bounding box center [253, 151] width 18 height 6
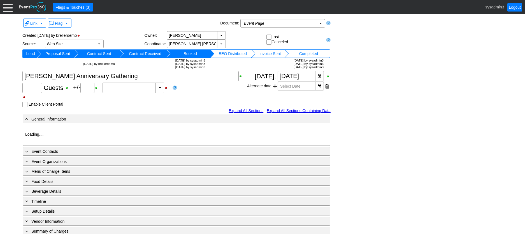
type input "Demo Venue 1"
type input "Meeting"
type input "260379"
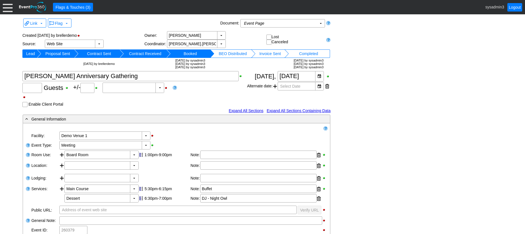
type input "40"
type input "0"
type input "Estimated"
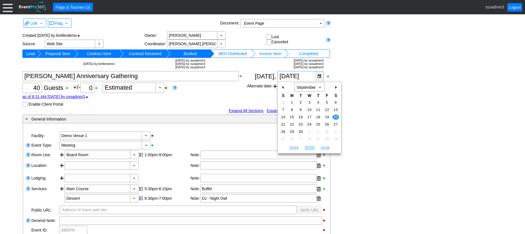
click at [320, 76] on div "▼" at bounding box center [319, 76] width 8 height 10
click at [335, 124] on span "27" at bounding box center [336, 124] width 6 height 5
type input "[DATE]"
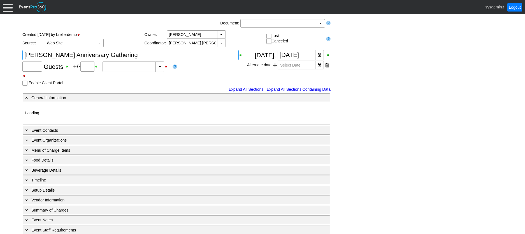
type input "40"
type input "0"
type input "Estimated"
type input "Demo Venue 1"
type input "Meeting"
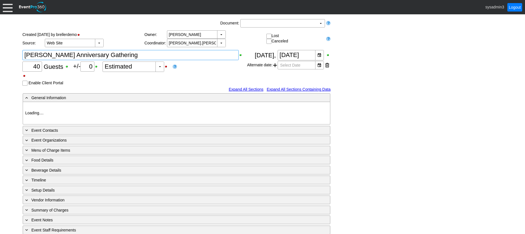
type input "260379"
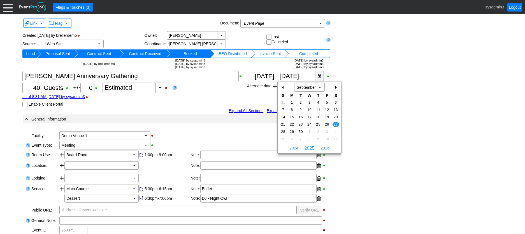
click at [320, 75] on div "▼" at bounding box center [319, 76] width 8 height 10
click at [336, 129] on span "4" at bounding box center [336, 131] width 6 height 5
type input "10/4/2025"
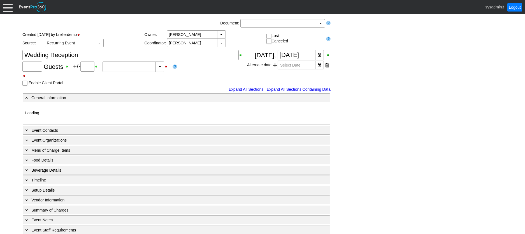
type input "120"
type input "0"
type input "Estimated"
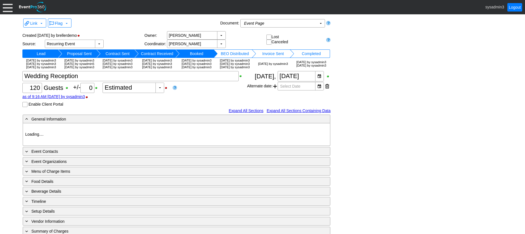
type input "Demo Venue 1"
type input "Fundraiser"
type input "https://eventpro360.com/"
type input "675609"
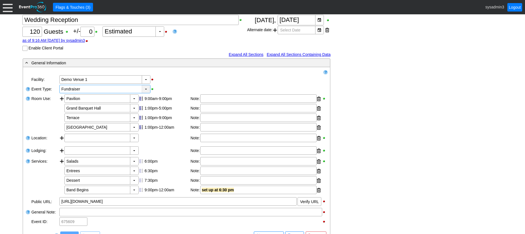
click at [143, 93] on div "▼" at bounding box center [146, 89] width 8 height 8
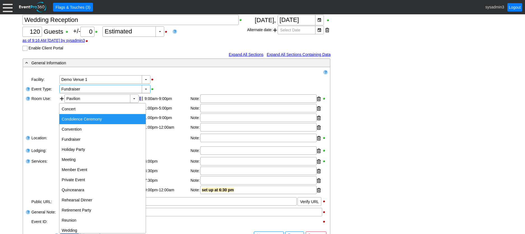
scroll to position [57, 0]
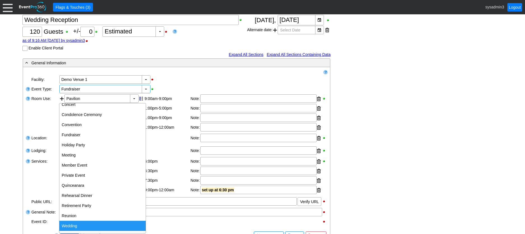
click at [74, 225] on div "Wedding" at bounding box center [102, 225] width 86 height 10
type input "Wedding"
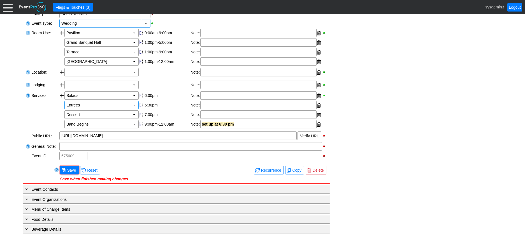
scroll to position [140, 0]
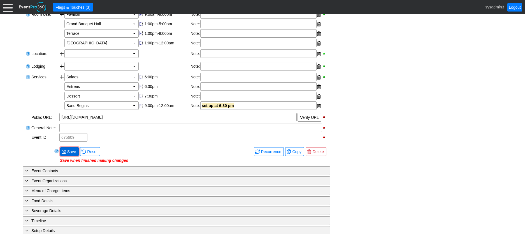
click at [74, 154] on span "Save" at bounding box center [71, 152] width 11 height 6
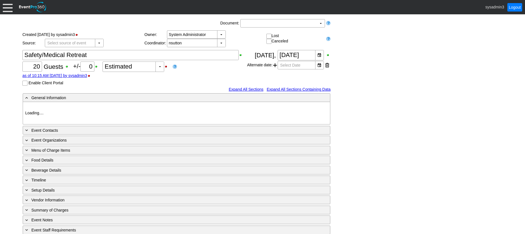
type input "Demo Venue 1"
type input "Fundraiser"
type input "770000"
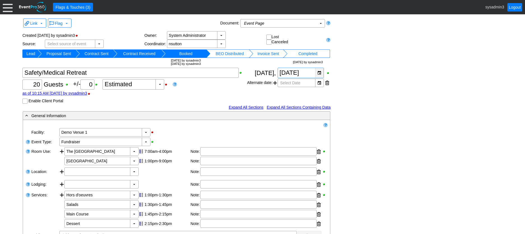
click at [319, 74] on div "▼" at bounding box center [319, 73] width 8 height 10
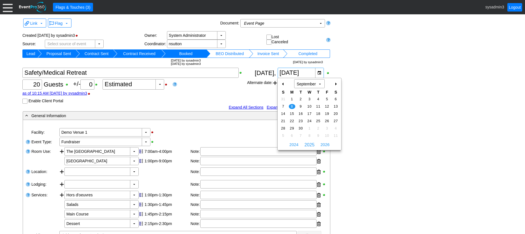
click at [338, 84] on div "+" at bounding box center [335, 84] width 9 height 10
click at [291, 105] on span "6" at bounding box center [292, 106] width 6 height 5
type input "[DATE]"
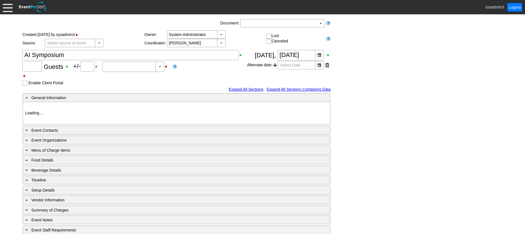
type input "120"
type input "0"
type input "Estimated"
type input "Demo Venue 1"
type input "Convention"
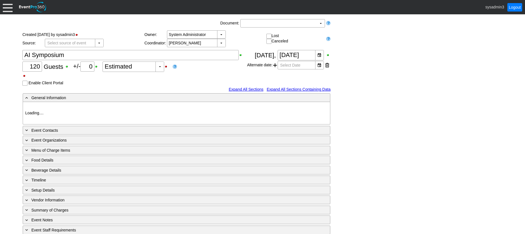
type input "[URL][DOMAIN_NAME]"
type input "996349"
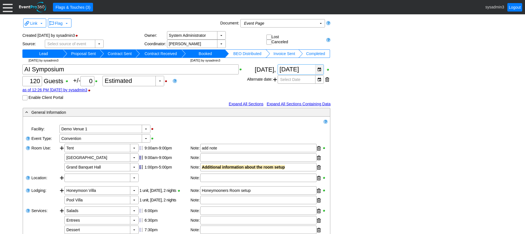
click at [319, 70] on div "▼" at bounding box center [319, 69] width 8 height 10
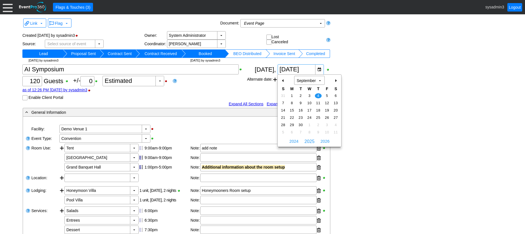
click at [336, 79] on div "+" at bounding box center [335, 81] width 9 height 10
click at [319, 101] on span "9" at bounding box center [318, 102] width 6 height 5
type input "[DATE]"
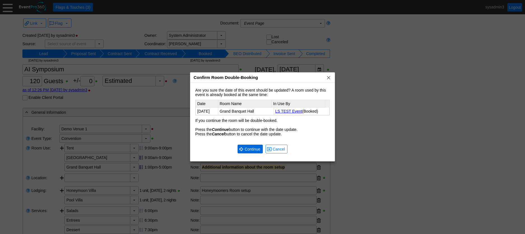
click at [248, 146] on span "● Continue" at bounding box center [250, 149] width 22 height 6
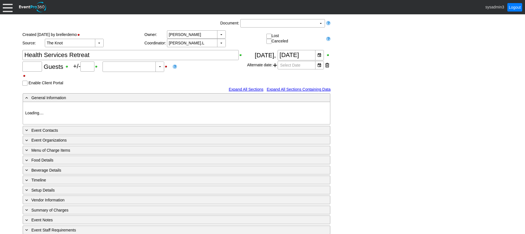
type input "80"
type input "Confirmed"
type input "Demo Venue 1"
type input "Concert"
type input "364795"
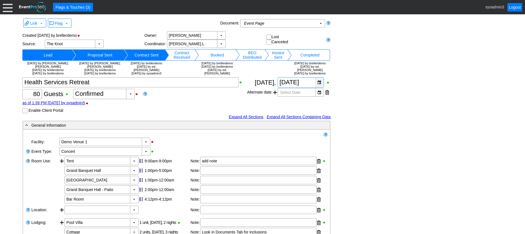
click at [320, 87] on div "▼" at bounding box center [319, 82] width 8 height 10
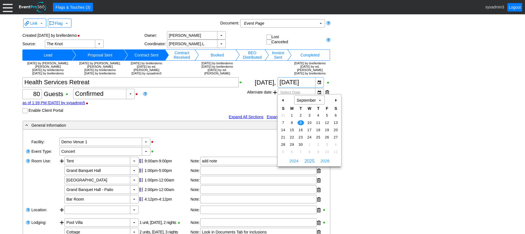
click at [337, 100] on div "+" at bounding box center [335, 100] width 9 height 10
click at [301, 121] on span "7" at bounding box center [301, 122] width 6 height 5
type input "[DATE]"
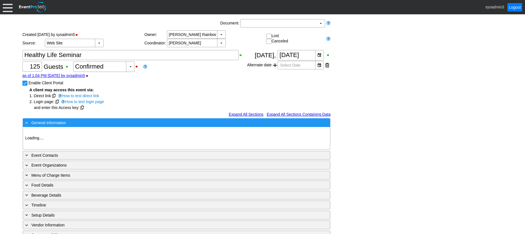
type input "Demo Venue 1"
type input "Private Event"
type input "994739"
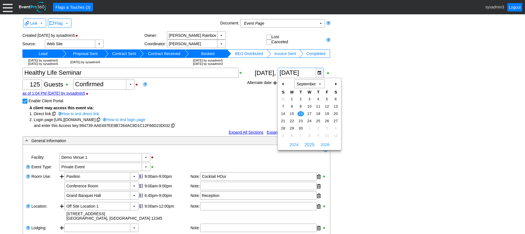
click at [318, 72] on div "▼" at bounding box center [319, 73] width 8 height 10
click at [311, 112] on span "17" at bounding box center [309, 113] width 6 height 5
type input "[DATE]"
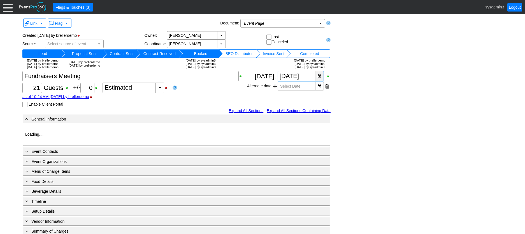
type input "Demo Venue 1"
type input "Meeting"
type input "496272"
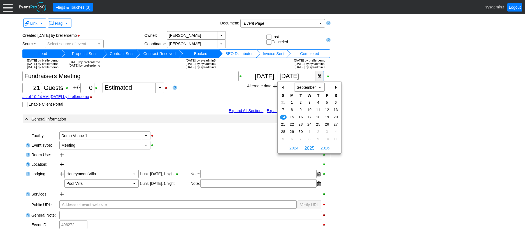
click at [320, 76] on div "▼" at bounding box center [319, 76] width 8 height 10
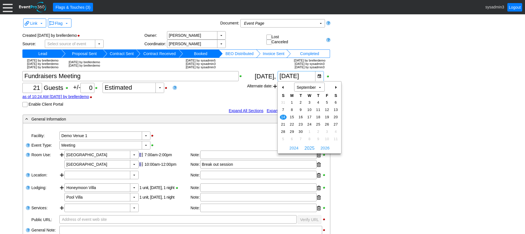
click at [336, 87] on div "+" at bounding box center [335, 87] width 9 height 10
click at [282, 115] on span "12" at bounding box center [283, 116] width 6 height 5
type input "10/12/2025"
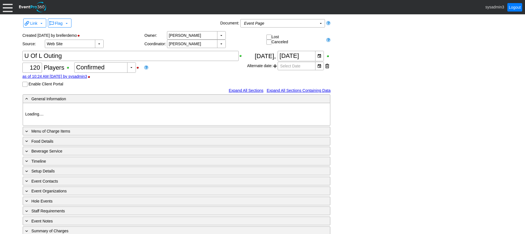
type input "Demo Venue 1"
type input "Golf Outing"
type input "Shamble"
type input "Shotgun"
type input "White"
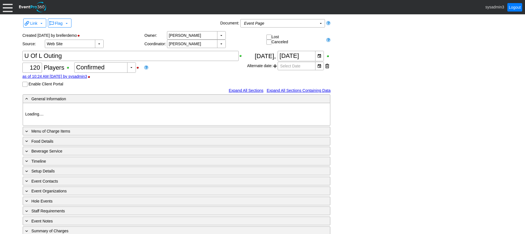
type input "Red"
type input "648412"
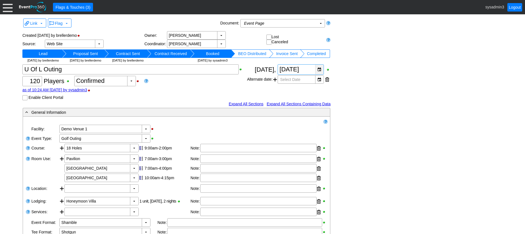
click at [321, 68] on div "▼" at bounding box center [319, 69] width 8 height 10
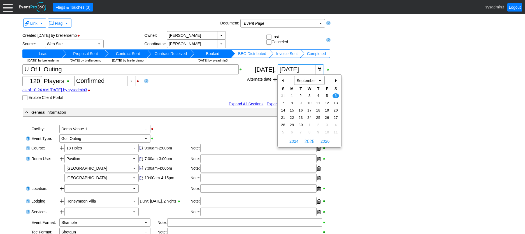
click at [336, 80] on div "+" at bounding box center [335, 81] width 9 height 10
click at [336, 101] on span "11" at bounding box center [336, 102] width 6 height 5
type input "10/11/2025"
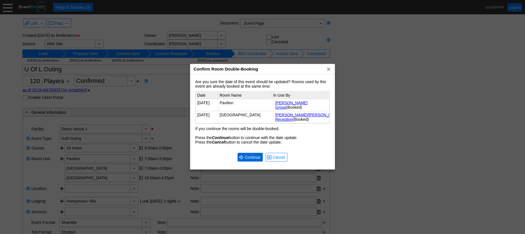
click at [248, 158] on span "Continue" at bounding box center [253, 157] width 18 height 6
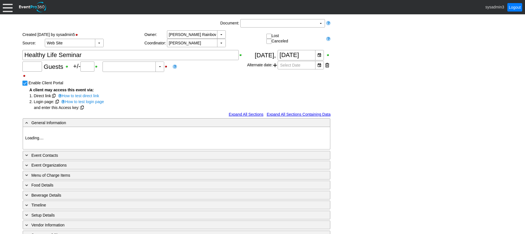
type input "125"
type input "Confirmed"
type input "Demo Venue 1"
type input "Private Event"
type input "994739"
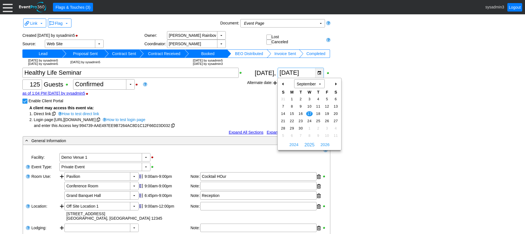
click at [319, 70] on div "▼" at bounding box center [319, 73] width 8 height 10
click at [309, 98] on span "3" at bounding box center [309, 98] width 6 height 5
type input "[DATE]"
